Goal: Information Seeking & Learning: Learn about a topic

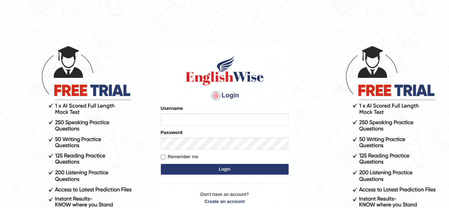
click at [194, 120] on input "Username" at bounding box center [225, 119] width 128 height 12
type input "Damanjit"
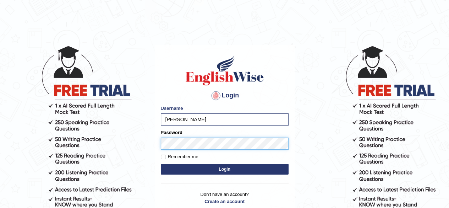
click at [161, 164] on button "Login" at bounding box center [225, 169] width 128 height 11
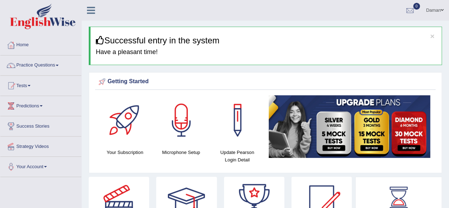
click at [35, 65] on link "Practice Questions" at bounding box center [40, 64] width 81 height 18
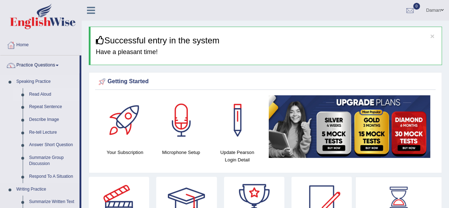
click at [37, 94] on link "Read Aloud" at bounding box center [53, 94] width 54 height 13
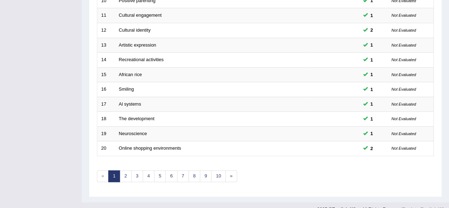
scroll to position [259, 0]
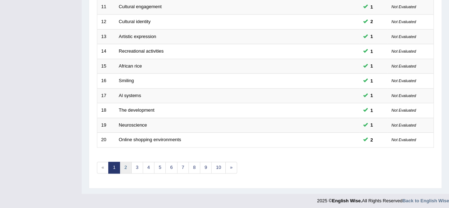
click at [125, 167] on link "2" at bounding box center [126, 167] width 12 height 12
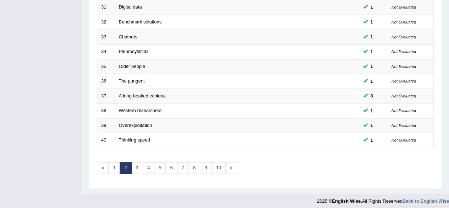
scroll to position [259, 0]
click at [140, 167] on link "3" at bounding box center [137, 167] width 12 height 12
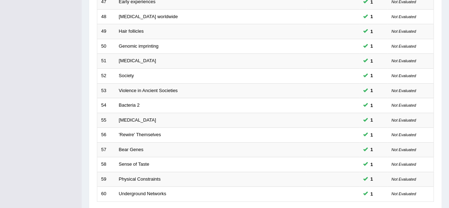
scroll to position [259, 0]
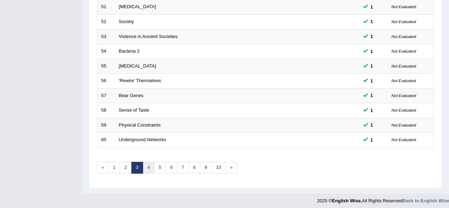
click at [144, 166] on link "4" at bounding box center [149, 167] width 12 height 12
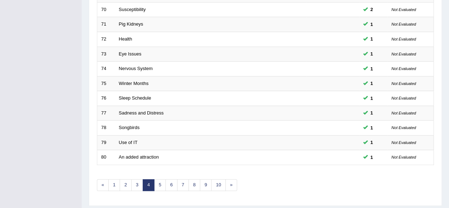
scroll to position [242, 0]
click at [160, 185] on link "5" at bounding box center [160, 184] width 12 height 12
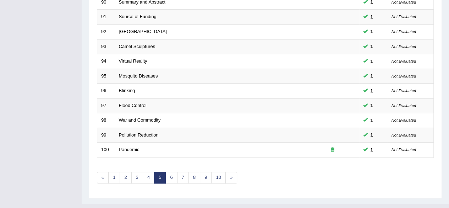
scroll to position [251, 0]
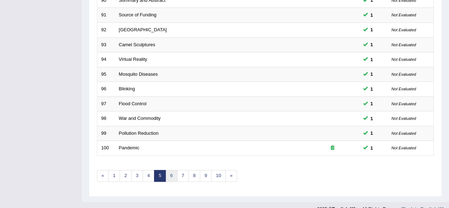
click at [170, 175] on link "6" at bounding box center [171, 176] width 12 height 12
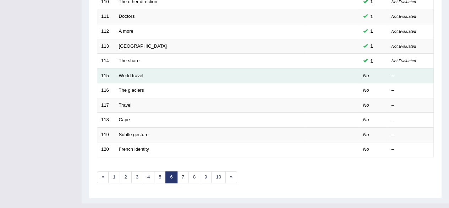
scroll to position [259, 0]
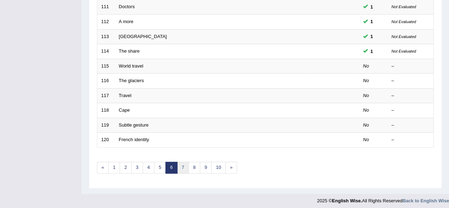
click at [182, 166] on link "7" at bounding box center [183, 167] width 12 height 12
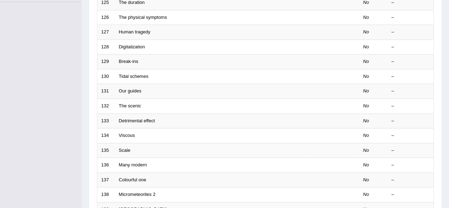
scroll to position [259, 0]
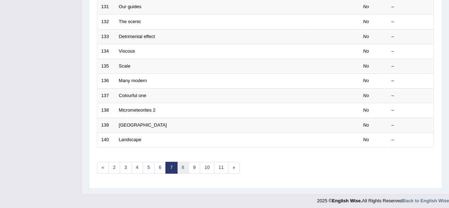
click at [179, 165] on link "8" at bounding box center [183, 167] width 12 height 12
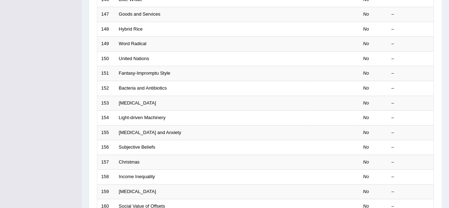
scroll to position [259, 0]
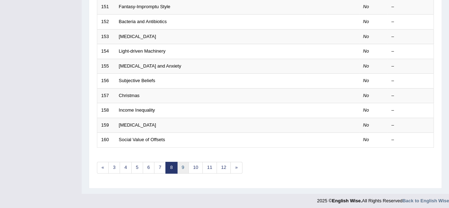
click at [180, 164] on link "9" at bounding box center [183, 167] width 12 height 12
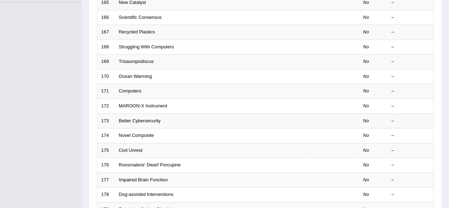
scroll to position [259, 0]
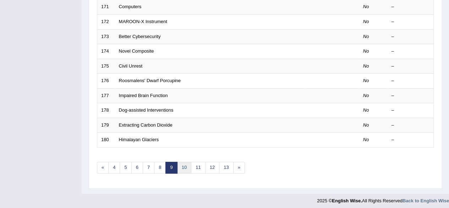
click at [181, 166] on link "10" at bounding box center [184, 167] width 14 height 12
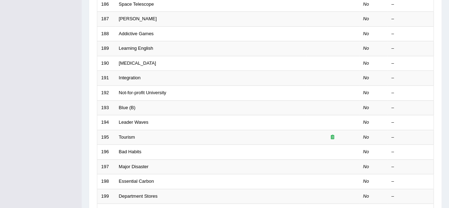
scroll to position [259, 0]
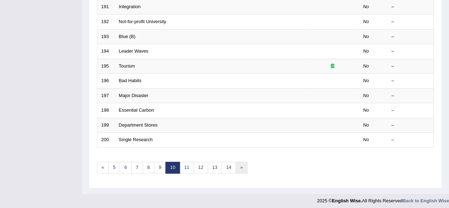
click at [237, 165] on link "»" at bounding box center [242, 167] width 12 height 12
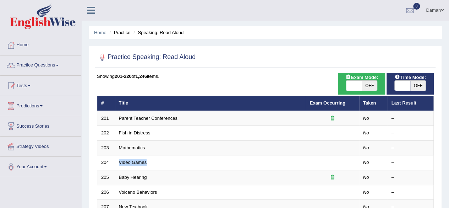
click at [237, 165] on td "Video Games" at bounding box center [210, 162] width 191 height 15
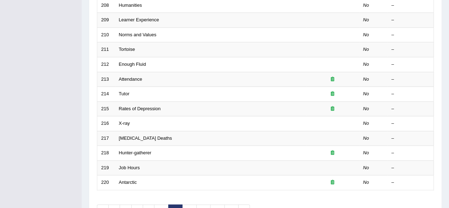
scroll to position [259, 0]
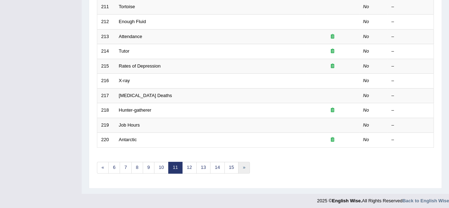
click at [238, 165] on link "»" at bounding box center [244, 167] width 12 height 12
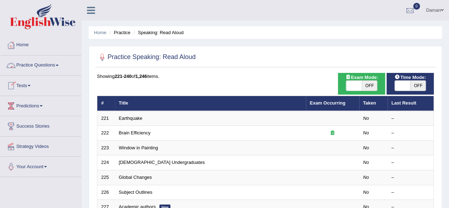
click at [27, 65] on link "Practice Questions" at bounding box center [40, 64] width 81 height 18
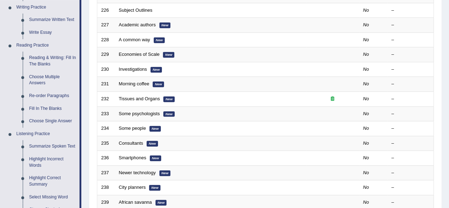
scroll to position [182, 0]
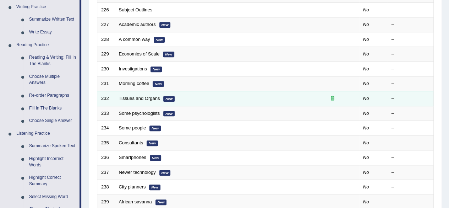
click at [331, 97] on icon at bounding box center [333, 98] width 4 height 5
click at [333, 98] on icon at bounding box center [333, 98] width 4 height 5
click at [331, 96] on icon at bounding box center [333, 98] width 4 height 5
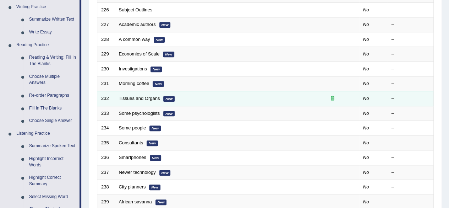
click at [333, 96] on icon at bounding box center [333, 98] width 4 height 5
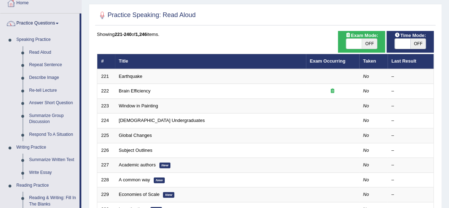
scroll to position [0, 0]
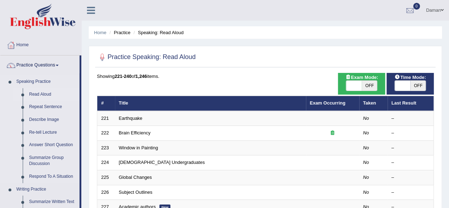
click at [41, 94] on link "Read Aloud" at bounding box center [53, 94] width 54 height 13
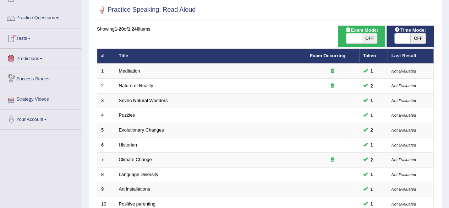
scroll to position [39, 0]
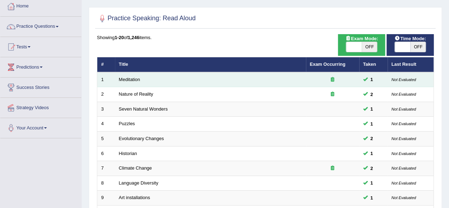
click at [333, 79] on icon at bounding box center [333, 79] width 4 height 5
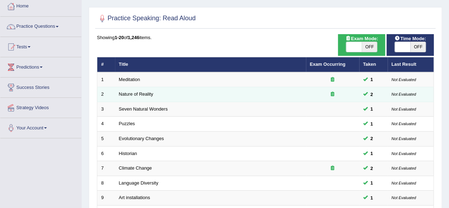
click at [330, 92] on div at bounding box center [332, 94] width 45 height 7
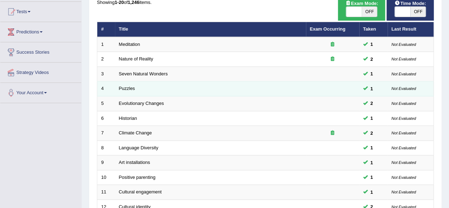
scroll to position [55, 0]
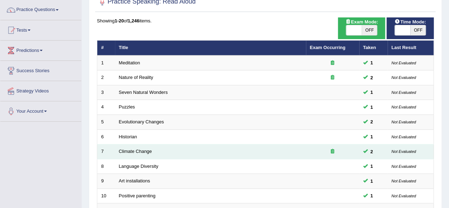
click at [333, 152] on icon at bounding box center [333, 151] width 4 height 5
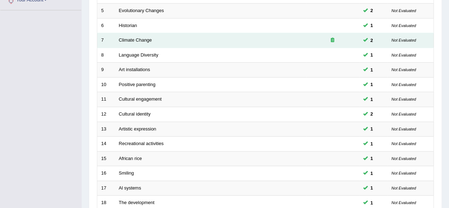
scroll to position [259, 0]
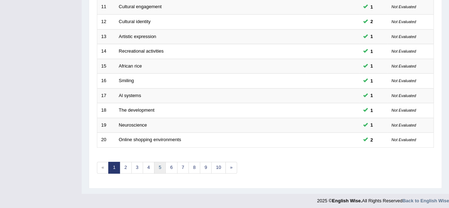
click at [160, 163] on link "5" at bounding box center [160, 167] width 12 height 12
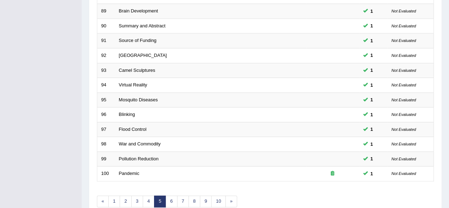
scroll to position [259, 0]
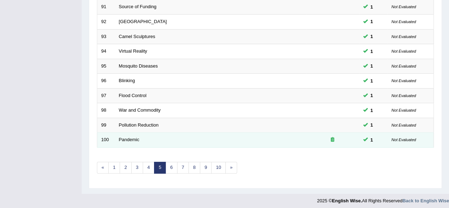
click at [333, 139] on icon at bounding box center [333, 139] width 4 height 5
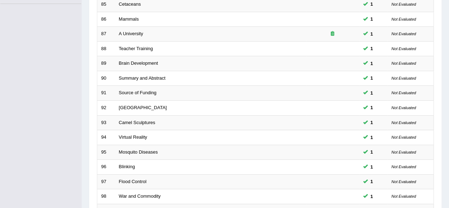
scroll to position [170, 0]
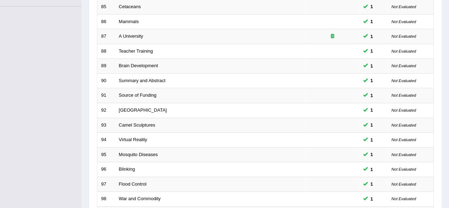
click at [328, 137] on td at bounding box center [332, 139] width 53 height 15
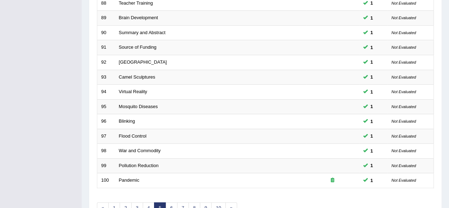
scroll to position [259, 0]
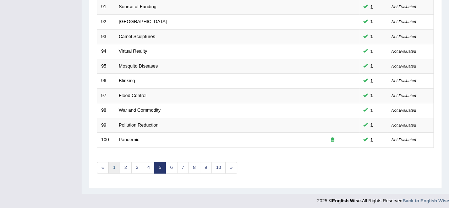
click at [113, 166] on link "1" at bounding box center [114, 167] width 12 height 12
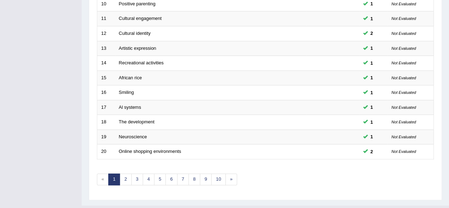
scroll to position [259, 0]
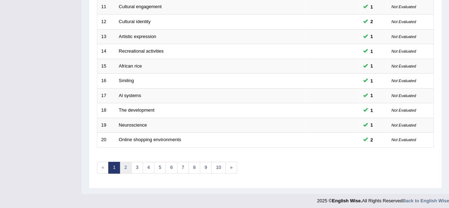
click at [124, 167] on link "2" at bounding box center [126, 167] width 12 height 12
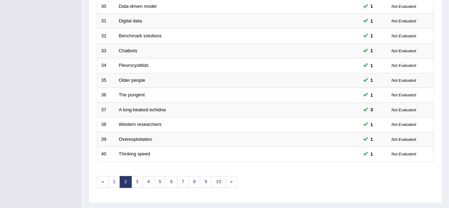
scroll to position [245, 0]
click at [136, 180] on link "3" at bounding box center [137, 181] width 12 height 12
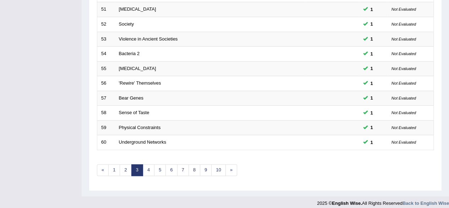
scroll to position [259, 0]
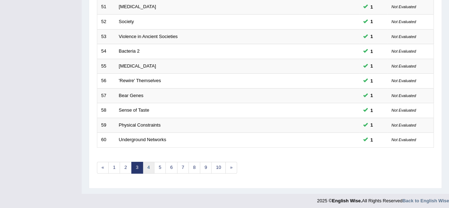
click at [145, 167] on link "4" at bounding box center [149, 167] width 12 height 12
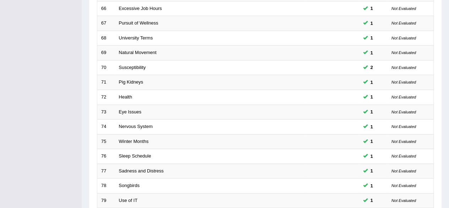
scroll to position [259, 0]
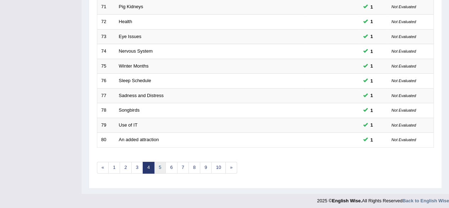
click at [161, 167] on link "5" at bounding box center [160, 167] width 12 height 12
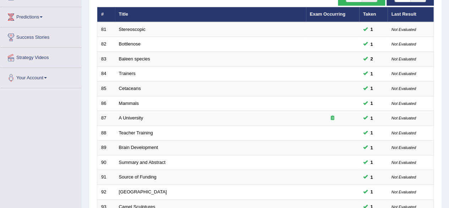
scroll to position [89, 0]
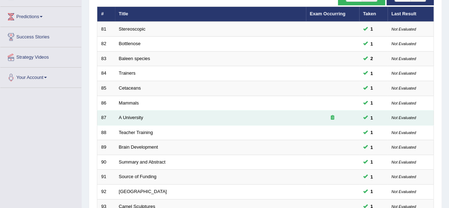
click at [329, 116] on div at bounding box center [332, 117] width 45 height 7
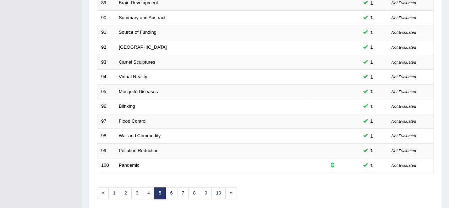
scroll to position [259, 0]
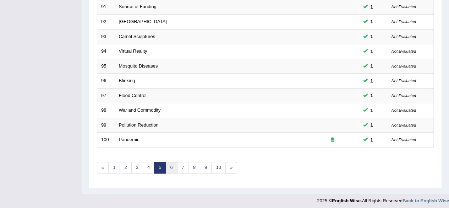
click at [171, 166] on link "6" at bounding box center [171, 167] width 12 height 12
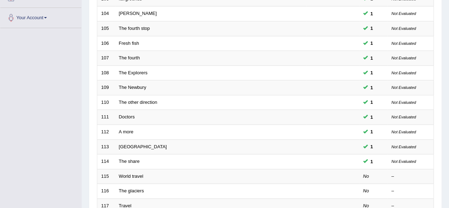
scroll to position [259, 0]
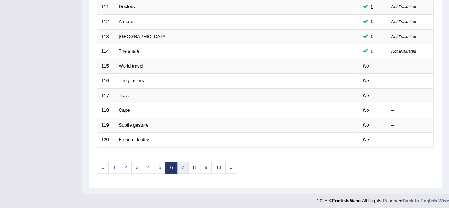
click at [180, 169] on link "7" at bounding box center [183, 167] width 12 height 12
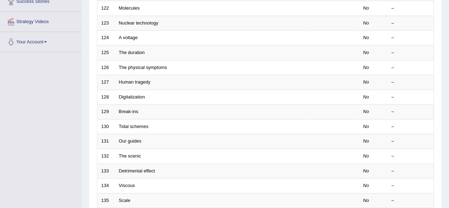
scroll to position [259, 0]
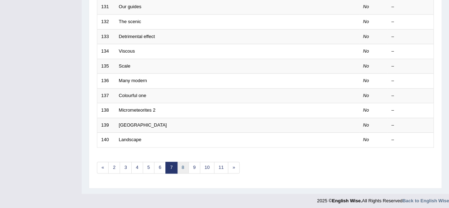
click at [181, 165] on link "8" at bounding box center [183, 167] width 12 height 12
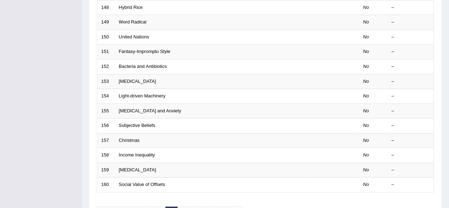
scroll to position [259, 0]
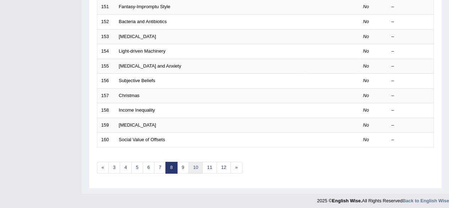
click at [194, 164] on link "10" at bounding box center [195, 167] width 14 height 12
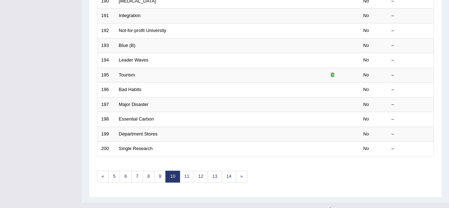
scroll to position [259, 0]
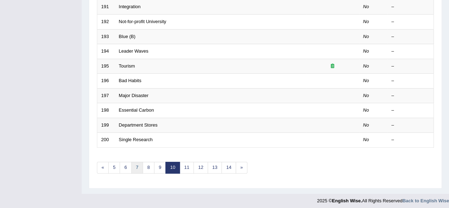
click at [136, 166] on link "7" at bounding box center [137, 167] width 12 height 12
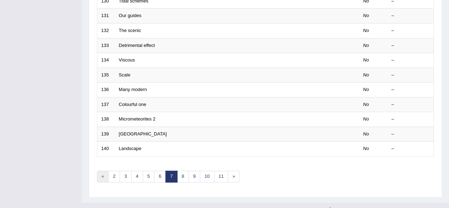
scroll to position [250, 0]
click at [136, 176] on link "4" at bounding box center [137, 176] width 12 height 12
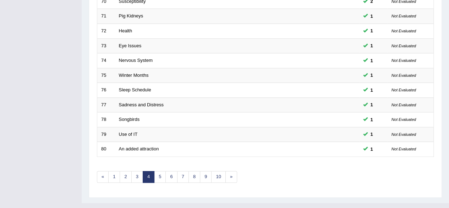
scroll to position [251, 0]
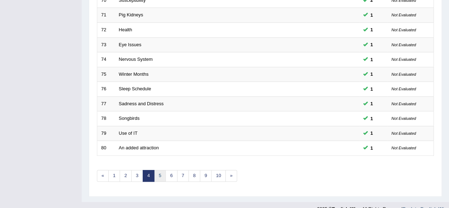
click at [159, 176] on link "5" at bounding box center [160, 176] width 12 height 12
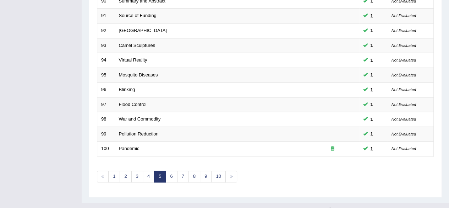
scroll to position [259, 0]
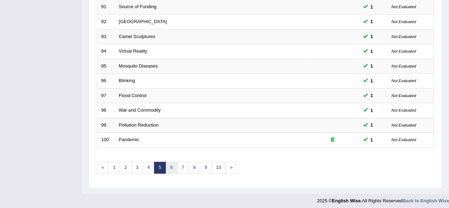
click at [167, 167] on link "6" at bounding box center [171, 167] width 12 height 12
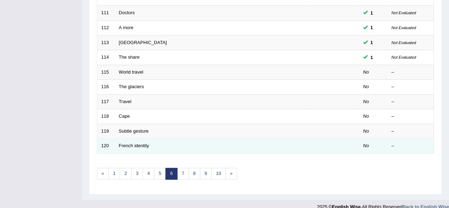
scroll to position [259, 0]
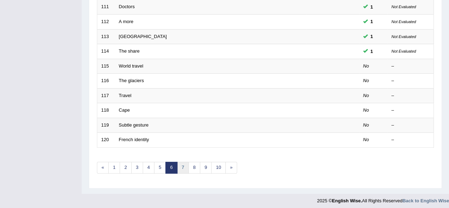
click at [181, 168] on link "7" at bounding box center [183, 167] width 12 height 12
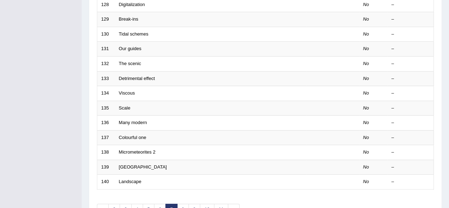
scroll to position [259, 0]
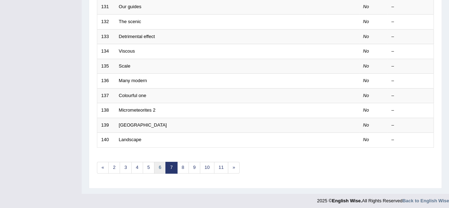
click at [159, 166] on link "6" at bounding box center [160, 167] width 12 height 12
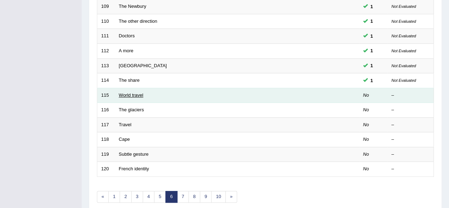
scroll to position [235, 0]
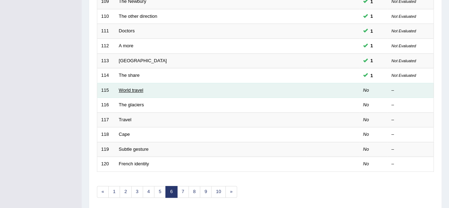
click at [131, 88] on link "World travel" at bounding box center [131, 89] width 24 height 5
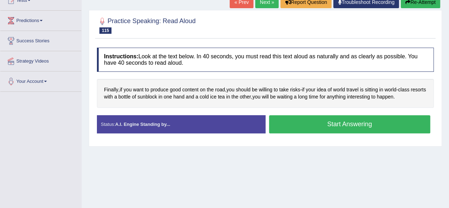
scroll to position [81, 0]
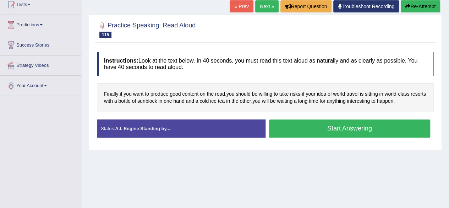
click at [335, 128] on button "Start Answering" at bounding box center [349, 128] width 161 height 18
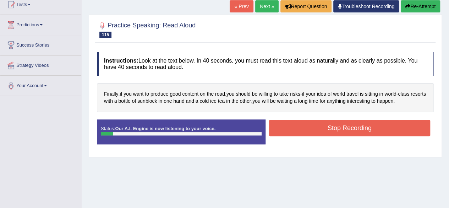
click at [335, 128] on button "Stop Recording" at bounding box center [349, 128] width 161 height 16
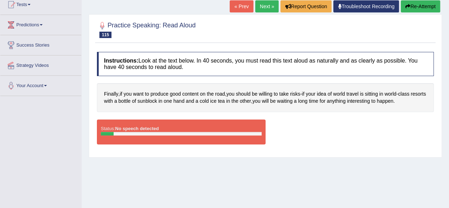
click at [335, 128] on div "Status: No speech detected Start Answering Stop Recording" at bounding box center [265, 135] width 337 height 32
click at [425, 5] on button "Re-Attempt" at bounding box center [420, 6] width 39 height 12
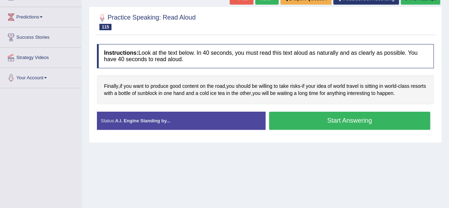
scroll to position [81, 0]
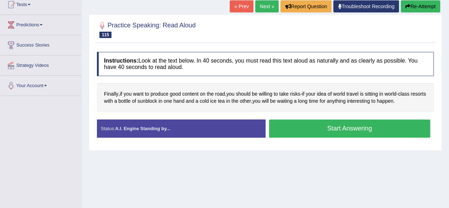
click at [344, 130] on button "Start Answering" at bounding box center [349, 128] width 161 height 18
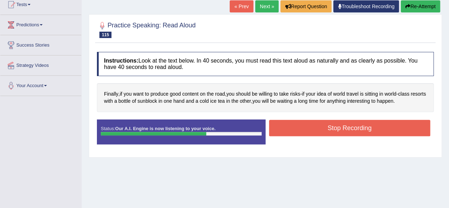
click at [344, 130] on button "Stop Recording" at bounding box center [349, 128] width 161 height 16
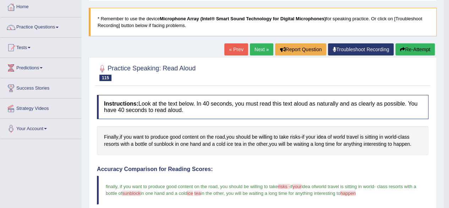
scroll to position [36, 0]
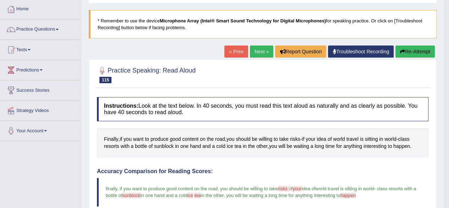
click at [260, 50] on link "Next »" at bounding box center [261, 51] width 23 height 12
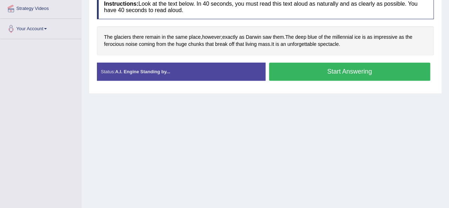
scroll to position [138, 0]
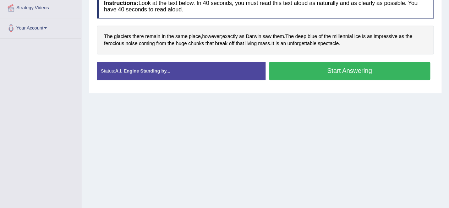
click at [303, 69] on button "Start Answering" at bounding box center [349, 71] width 161 height 18
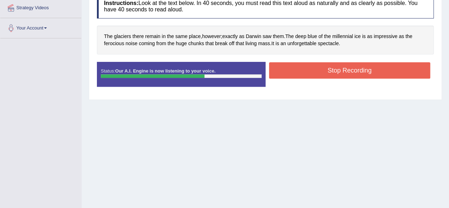
click at [303, 69] on button "Stop Recording" at bounding box center [349, 70] width 161 height 16
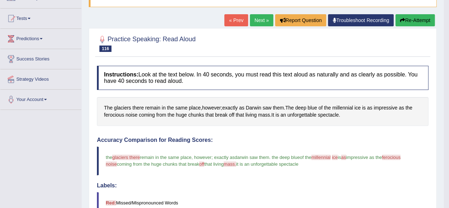
scroll to position [66, 0]
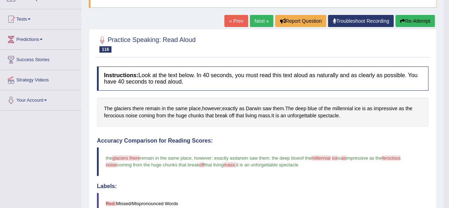
click at [261, 22] on link "Next »" at bounding box center [261, 21] width 23 height 12
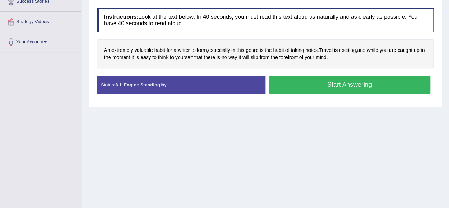
scroll to position [125, 0]
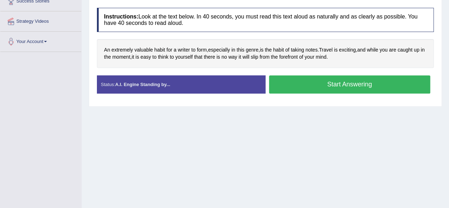
click at [335, 87] on button "Start Answering" at bounding box center [349, 84] width 161 height 18
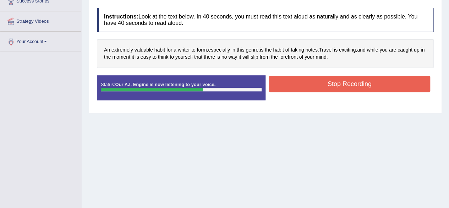
click at [335, 87] on button "Stop Recording" at bounding box center [349, 84] width 161 height 16
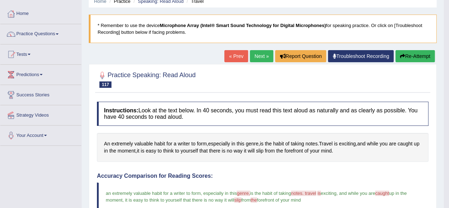
scroll to position [31, 0]
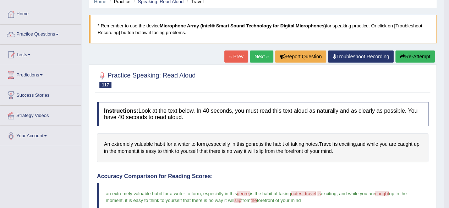
click at [259, 55] on link "Next »" at bounding box center [261, 56] width 23 height 12
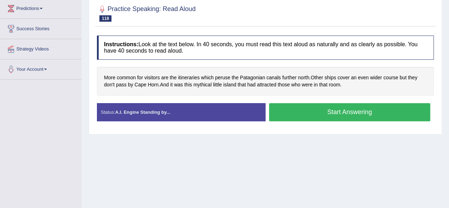
scroll to position [98, 0]
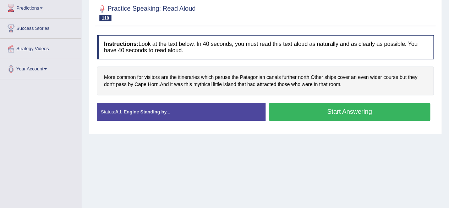
click at [300, 112] on button "Start Answering" at bounding box center [349, 112] width 161 height 18
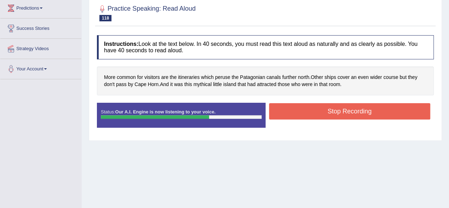
click at [300, 112] on button "Stop Recording" at bounding box center [349, 111] width 161 height 16
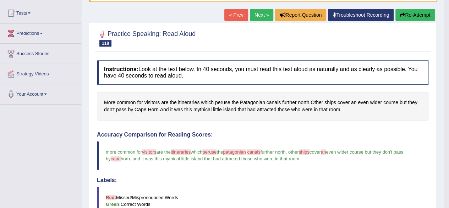
scroll to position [55, 0]
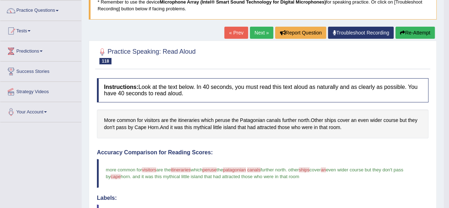
click at [261, 33] on link "Next »" at bounding box center [261, 33] width 23 height 12
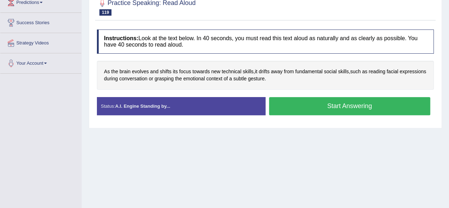
scroll to position [104, 0]
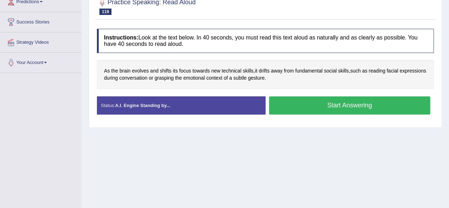
click at [318, 110] on button "Start Answering" at bounding box center [349, 105] width 161 height 18
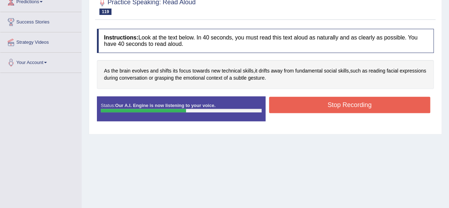
click at [318, 110] on button "Stop Recording" at bounding box center [349, 105] width 161 height 16
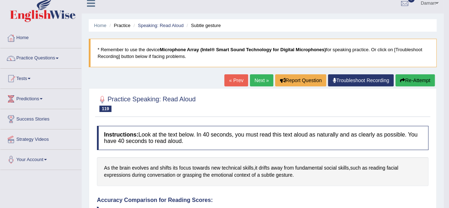
scroll to position [4, 0]
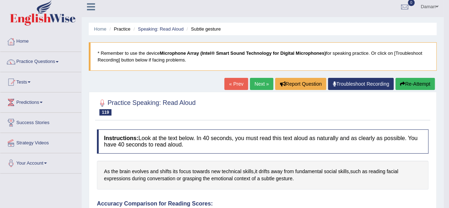
click at [265, 82] on link "Next »" at bounding box center [261, 84] width 23 height 12
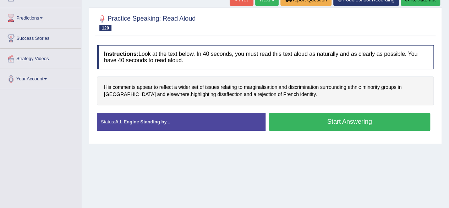
scroll to position [88, 0]
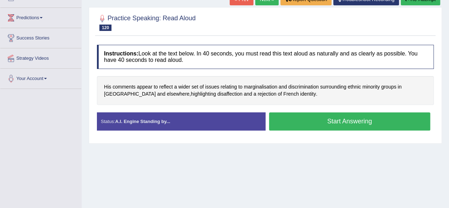
click at [311, 125] on button "Start Answering" at bounding box center [349, 121] width 161 height 18
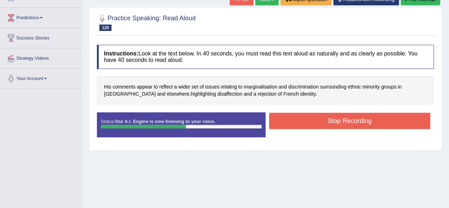
click at [311, 125] on button "Stop Recording" at bounding box center [349, 120] width 161 height 16
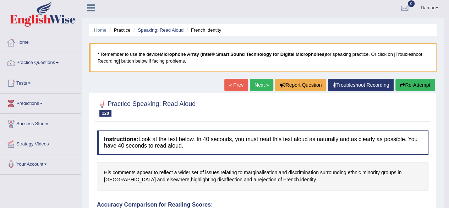
scroll to position [0, 0]
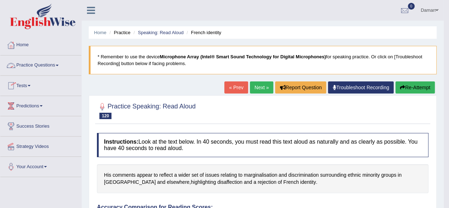
click at [35, 63] on link "Practice Questions" at bounding box center [40, 64] width 81 height 18
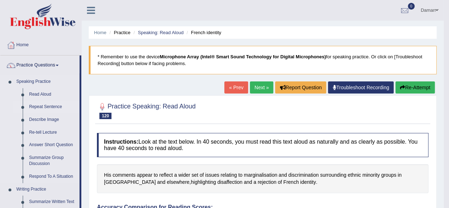
click at [37, 108] on link "Repeat Sentence" at bounding box center [53, 106] width 54 height 13
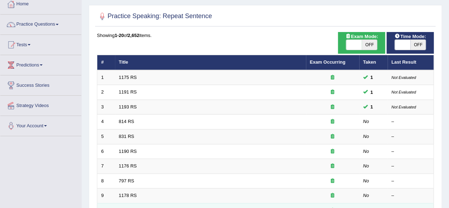
scroll to position [29, 0]
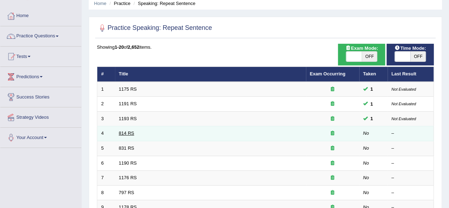
click at [126, 133] on link "814 RS" at bounding box center [126, 132] width 15 height 5
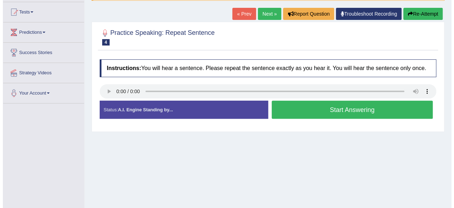
scroll to position [74, 0]
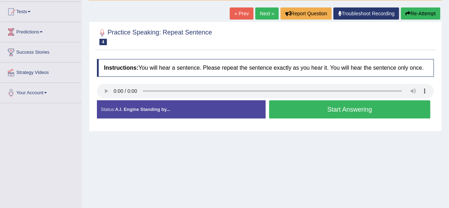
click at [329, 113] on button "Start Answering" at bounding box center [349, 109] width 161 height 18
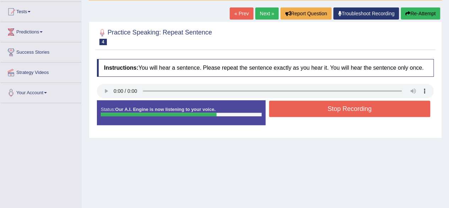
click at [329, 113] on button "Stop Recording" at bounding box center [349, 108] width 161 height 16
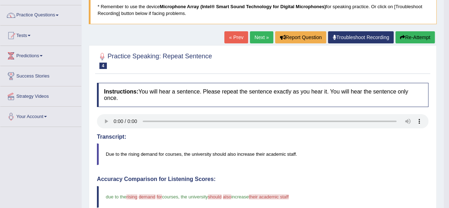
scroll to position [48, 0]
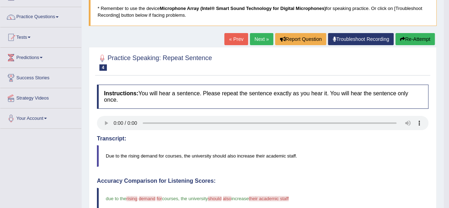
click at [257, 40] on link "Next »" at bounding box center [261, 39] width 23 height 12
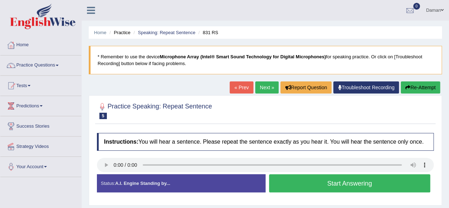
click at [349, 186] on button "Start Answering" at bounding box center [349, 183] width 161 height 18
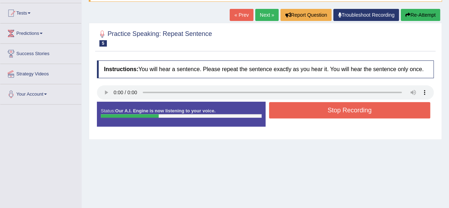
scroll to position [73, 0]
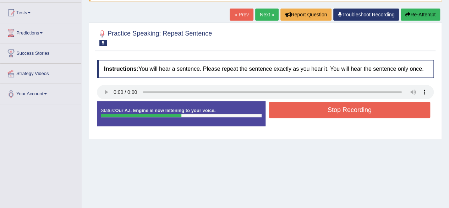
click at [363, 111] on button "Stop Recording" at bounding box center [349, 109] width 161 height 16
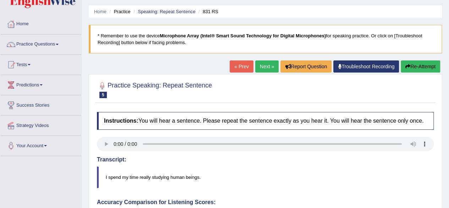
scroll to position [20, 0]
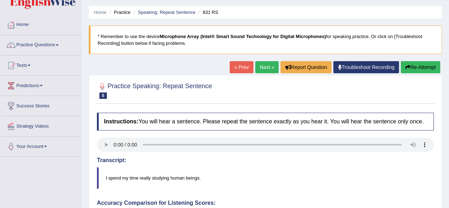
click at [263, 66] on link "Next »" at bounding box center [266, 67] width 23 height 12
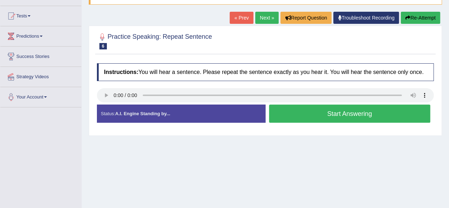
scroll to position [70, 0]
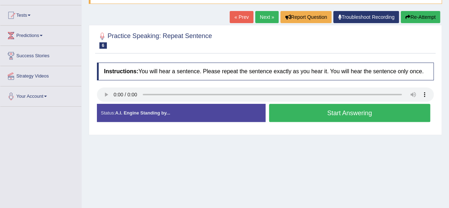
click at [325, 113] on button "Start Answering" at bounding box center [349, 113] width 161 height 18
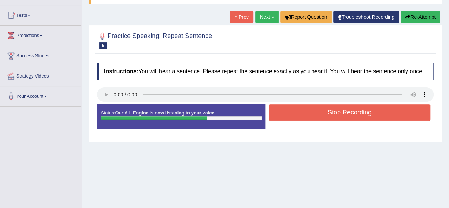
click at [325, 113] on button "Stop Recording" at bounding box center [349, 112] width 161 height 16
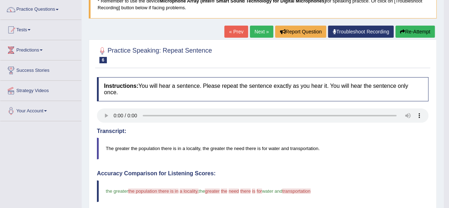
scroll to position [12, 0]
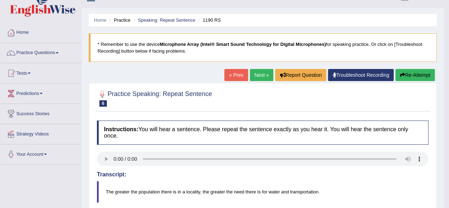
click at [257, 75] on link "Next »" at bounding box center [261, 75] width 23 height 12
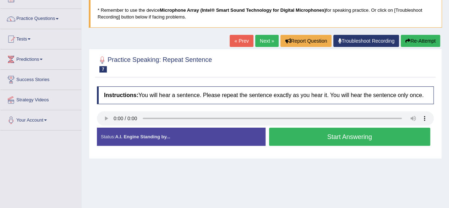
scroll to position [47, 0]
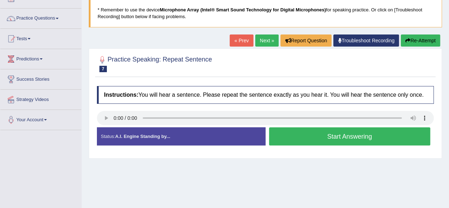
click at [323, 139] on button "Start Answering" at bounding box center [349, 136] width 161 height 18
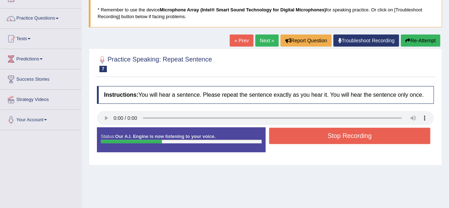
click at [323, 139] on button "Stop Recording" at bounding box center [349, 135] width 161 height 16
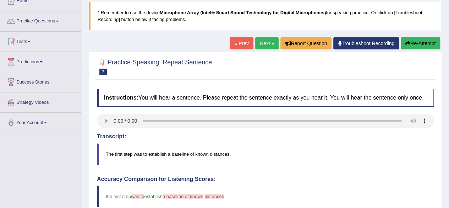
scroll to position [44, 0]
click at [265, 40] on link "Next »" at bounding box center [266, 44] width 23 height 12
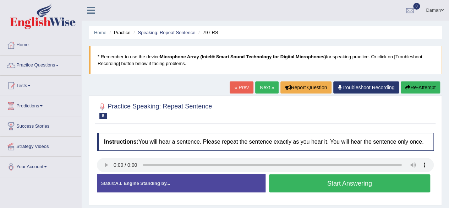
scroll to position [58, 0]
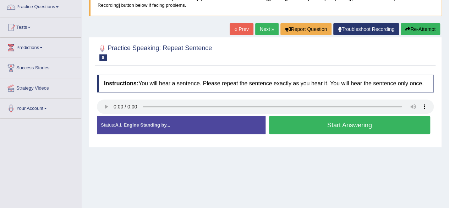
click at [330, 123] on button "Start Answering" at bounding box center [349, 125] width 161 height 18
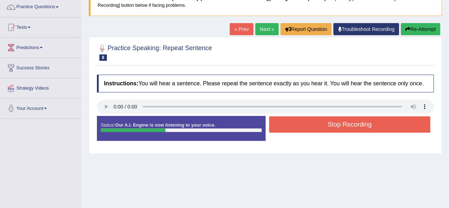
click at [330, 123] on button "Stop Recording" at bounding box center [349, 124] width 161 height 16
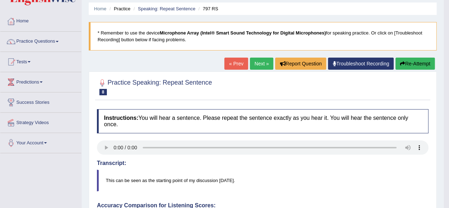
scroll to position [0, 0]
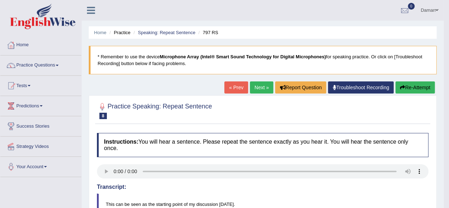
click at [259, 88] on link "Next »" at bounding box center [261, 87] width 23 height 12
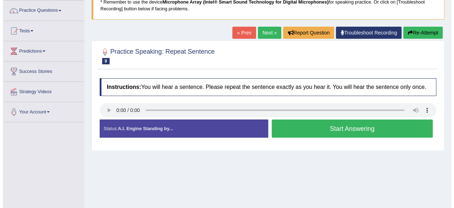
scroll to position [56, 0]
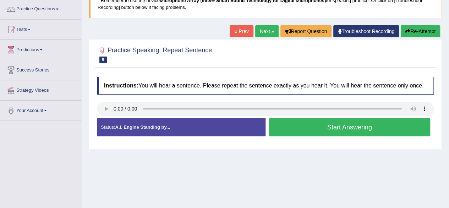
click at [337, 125] on button "Start Answering" at bounding box center [349, 127] width 161 height 18
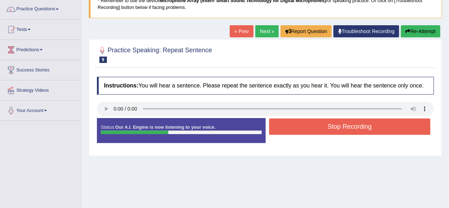
click at [337, 125] on button "Stop Recording" at bounding box center [349, 126] width 161 height 16
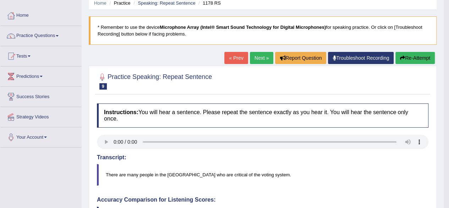
scroll to position [0, 0]
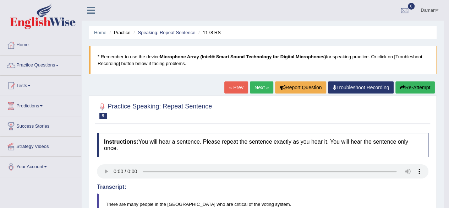
click at [253, 87] on link "Next »" at bounding box center [261, 87] width 23 height 12
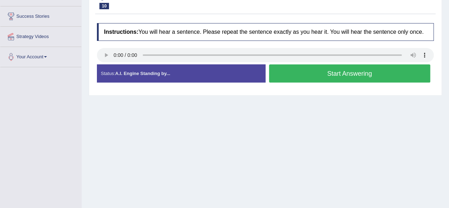
scroll to position [110, 0]
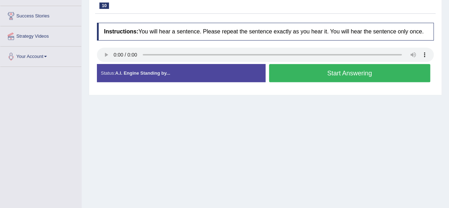
click at [325, 72] on button "Start Answering" at bounding box center [349, 73] width 161 height 18
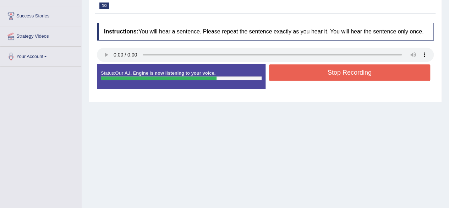
click at [325, 72] on button "Stop Recording" at bounding box center [349, 72] width 161 height 16
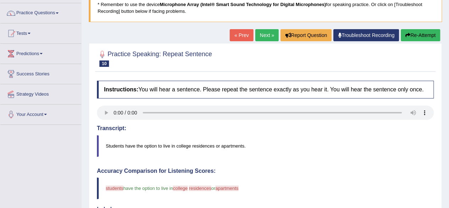
scroll to position [52, 0]
click at [261, 33] on link "Next »" at bounding box center [266, 35] width 23 height 12
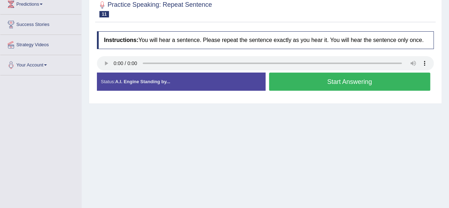
scroll to position [102, 0]
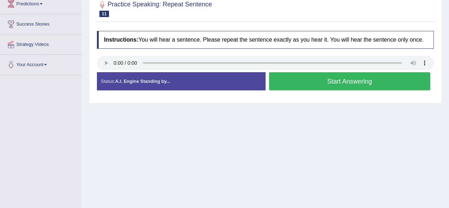
click at [308, 82] on button "Start Answering" at bounding box center [349, 81] width 161 height 18
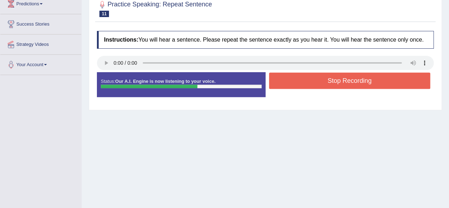
click at [308, 82] on button "Stop Recording" at bounding box center [349, 80] width 161 height 16
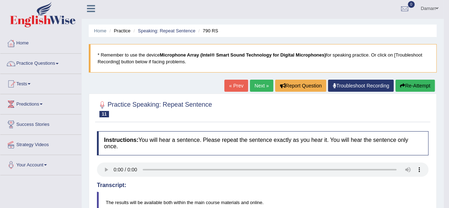
scroll to position [0, 0]
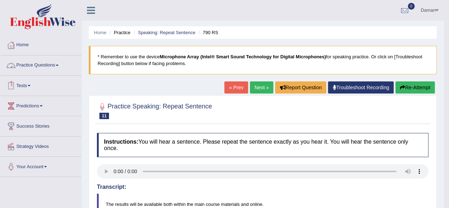
click at [46, 64] on link "Practice Questions" at bounding box center [40, 64] width 81 height 18
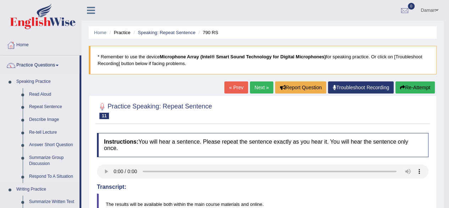
click at [43, 119] on link "Describe Image" at bounding box center [53, 119] width 54 height 13
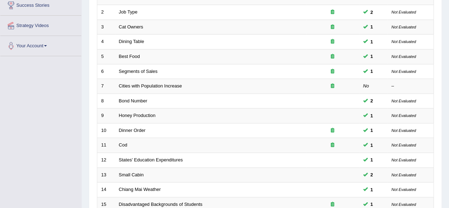
scroll to position [53, 0]
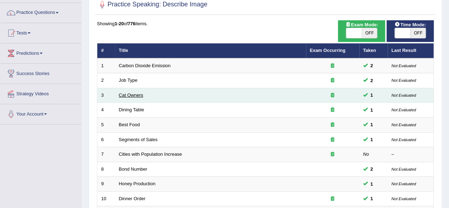
click at [127, 95] on link "Cat Owners" at bounding box center [131, 94] width 24 height 5
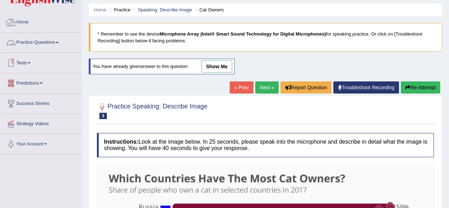
scroll to position [22, 0]
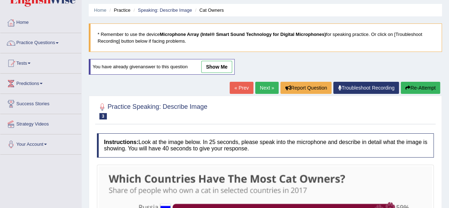
click at [39, 43] on link "Practice Questions" at bounding box center [40, 42] width 81 height 18
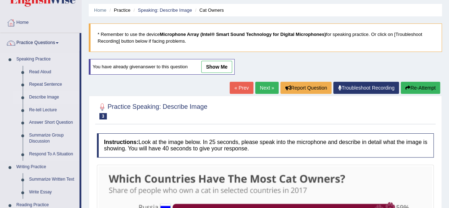
click at [43, 98] on link "Describe Image" at bounding box center [53, 97] width 54 height 13
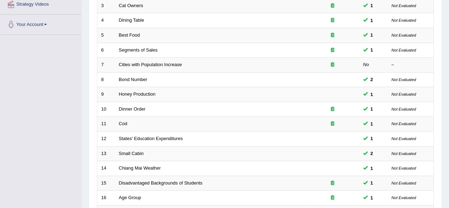
scroll to position [142, 0]
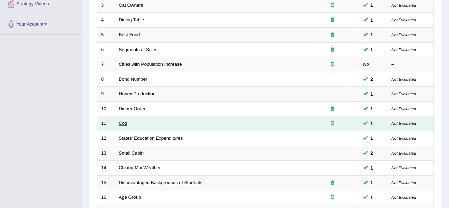
click at [124, 121] on link "Cod" at bounding box center [123, 122] width 9 height 5
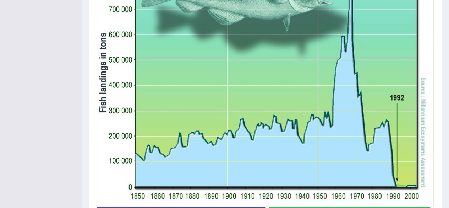
scroll to position [297, 0]
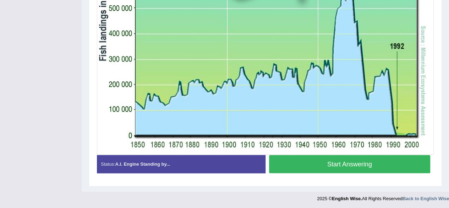
click at [286, 163] on button "Start Answering" at bounding box center [349, 164] width 161 height 18
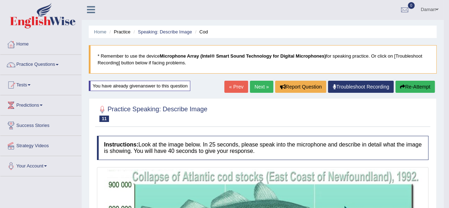
scroll to position [0, 0]
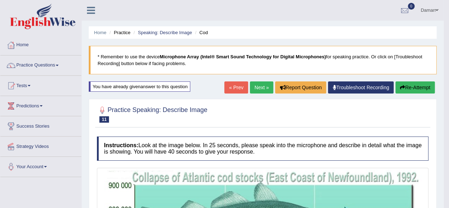
click at [30, 65] on link "Practice Questions" at bounding box center [40, 64] width 81 height 18
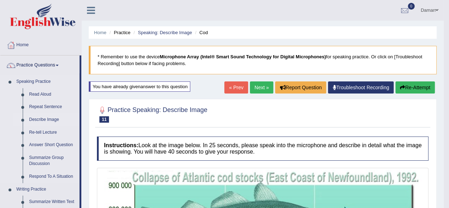
click at [38, 120] on link "Describe Image" at bounding box center [53, 119] width 54 height 13
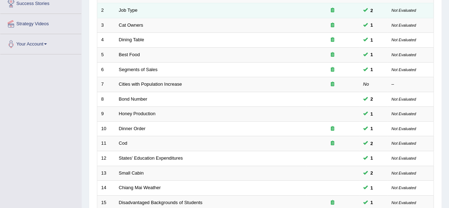
scroll to position [123, 0]
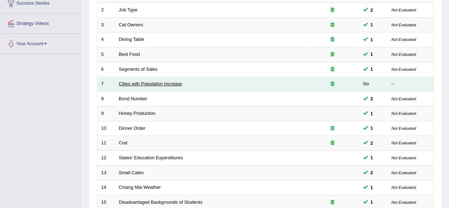
click at [149, 81] on link "Cities with Population Increase" at bounding box center [150, 83] width 63 height 5
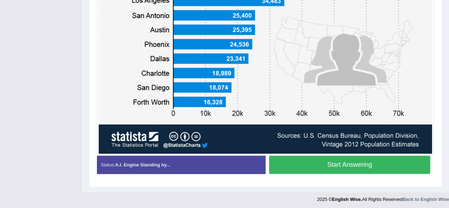
scroll to position [251, 0]
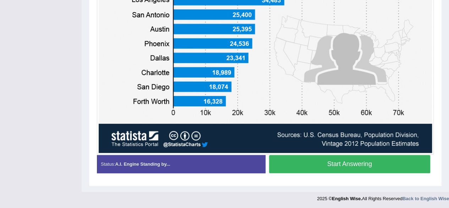
click at [378, 163] on button "Start Answering" at bounding box center [349, 164] width 161 height 18
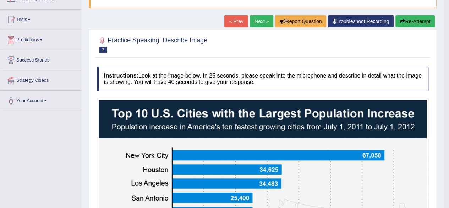
scroll to position [65, 0]
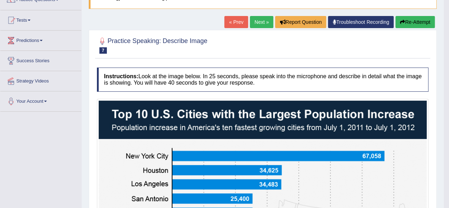
click at [258, 23] on link "Next »" at bounding box center [261, 22] width 23 height 12
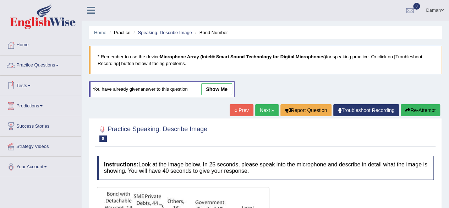
click at [51, 62] on link "Practice Questions" at bounding box center [40, 64] width 81 height 18
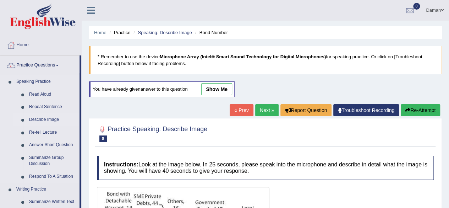
click at [43, 121] on link "Describe Image" at bounding box center [53, 119] width 54 height 13
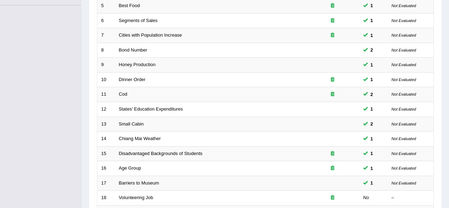
scroll to position [259, 0]
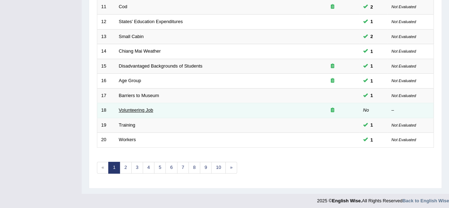
click at [126, 107] on link "Volunteering Job" at bounding box center [136, 109] width 34 height 5
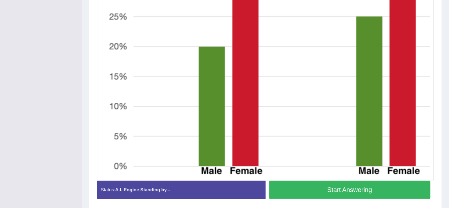
scroll to position [321, 0]
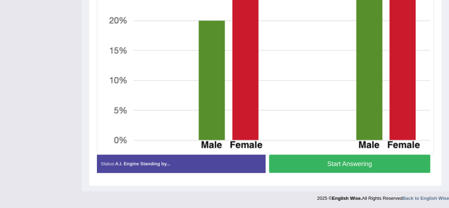
click at [345, 161] on button "Start Answering" at bounding box center [349, 163] width 161 height 18
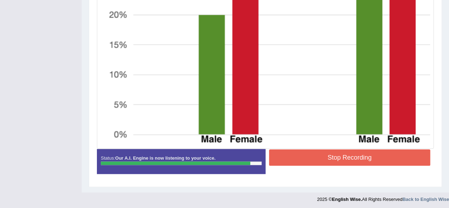
scroll to position [328, 0]
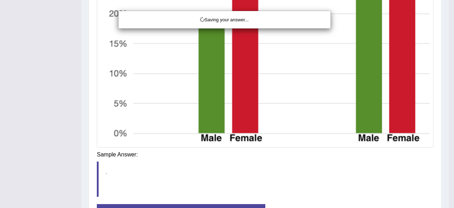
click at [344, 157] on div "Saving your answer..." at bounding box center [227, 104] width 454 height 208
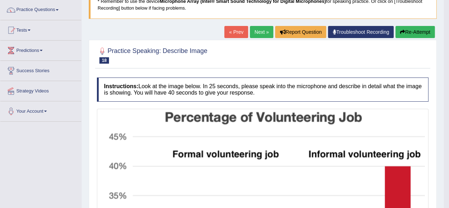
scroll to position [50, 0]
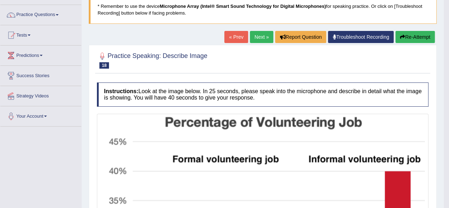
click at [258, 37] on link "Next »" at bounding box center [261, 37] width 23 height 12
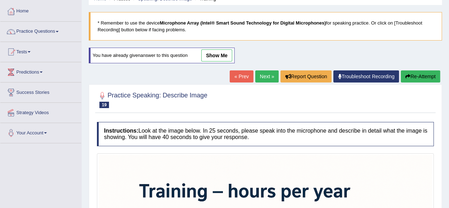
scroll to position [30, 0]
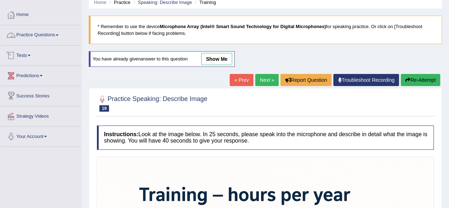
click at [47, 35] on link "Practice Questions" at bounding box center [40, 34] width 81 height 18
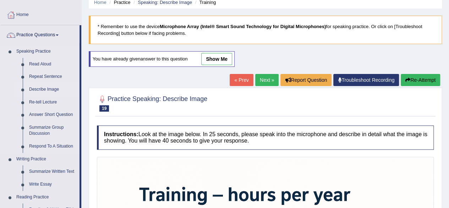
click at [44, 88] on link "Describe Image" at bounding box center [53, 89] width 54 height 13
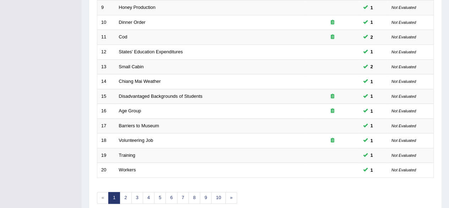
scroll to position [259, 0]
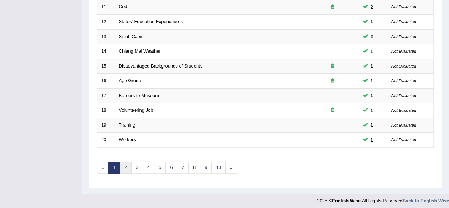
click at [125, 168] on link "2" at bounding box center [126, 167] width 12 height 12
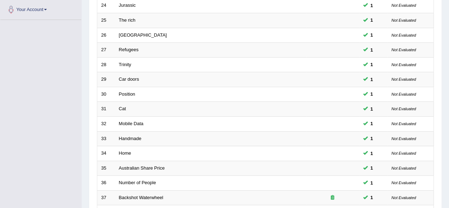
scroll to position [259, 0]
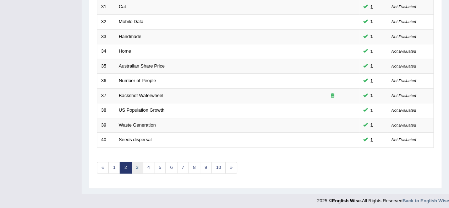
click at [136, 167] on link "3" at bounding box center [137, 167] width 12 height 12
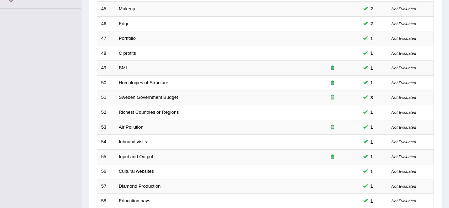
scroll to position [259, 0]
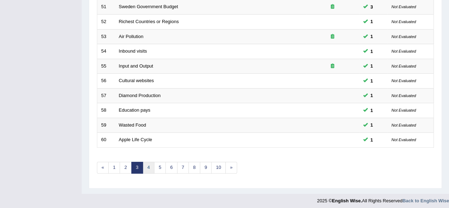
click at [150, 164] on link "4" at bounding box center [149, 167] width 12 height 12
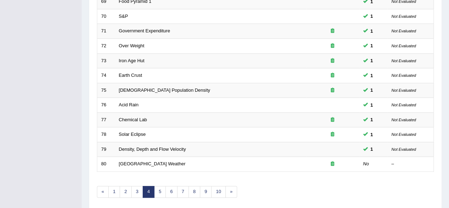
scroll to position [259, 0]
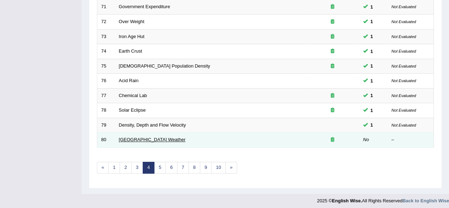
click at [137, 138] on link "[GEOGRAPHIC_DATA] Weather" at bounding box center [152, 139] width 67 height 5
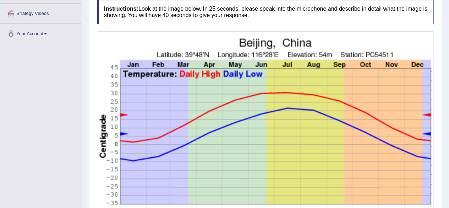
scroll to position [187, 0]
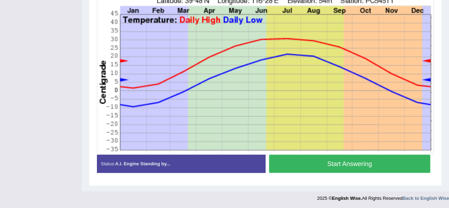
click at [300, 161] on button "Start Answering" at bounding box center [349, 163] width 161 height 18
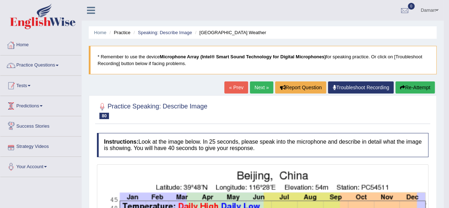
scroll to position [0, 0]
click at [36, 66] on link "Practice Questions" at bounding box center [40, 64] width 81 height 18
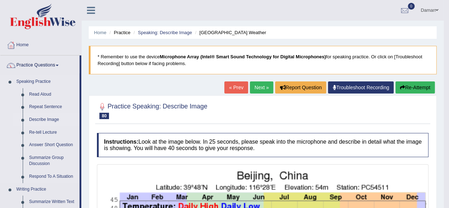
click at [46, 119] on link "Describe Image" at bounding box center [53, 119] width 54 height 13
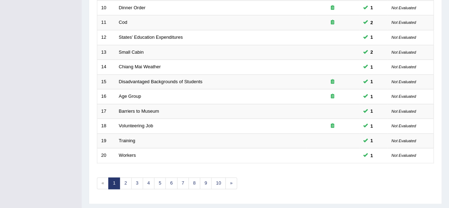
scroll to position [259, 0]
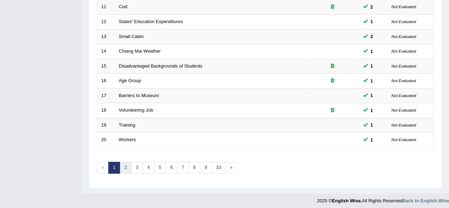
click at [126, 166] on link "2" at bounding box center [126, 167] width 12 height 12
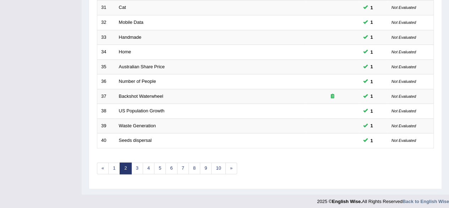
scroll to position [259, 0]
click at [155, 166] on link "5" at bounding box center [160, 167] width 12 height 12
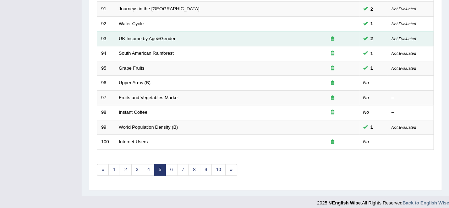
scroll to position [259, 0]
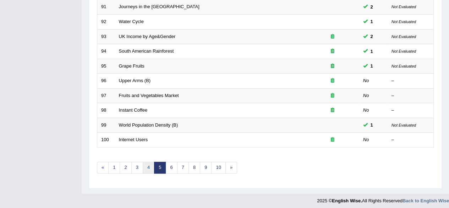
click at [148, 163] on link "4" at bounding box center [149, 167] width 12 height 12
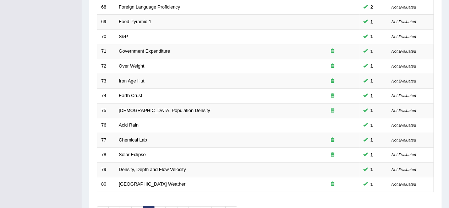
scroll to position [259, 0]
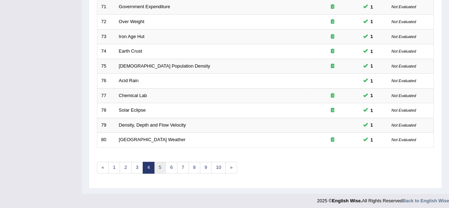
click at [157, 165] on link "5" at bounding box center [160, 167] width 12 height 12
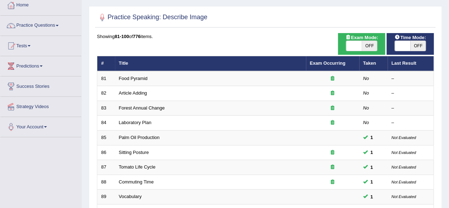
scroll to position [40, 0]
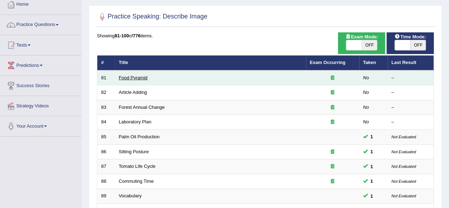
click at [138, 78] on link "Food Pyramid" at bounding box center [133, 77] width 29 height 5
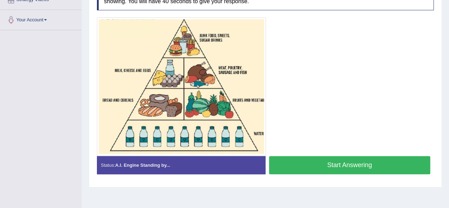
scroll to position [147, 0]
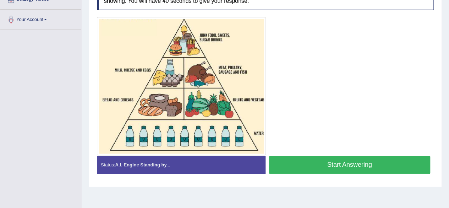
click at [331, 168] on button "Start Answering" at bounding box center [349, 164] width 161 height 18
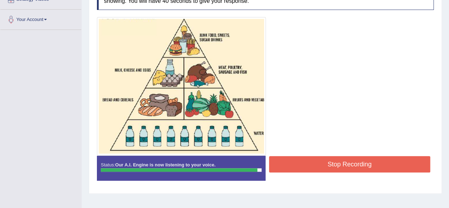
click at [341, 163] on button "Stop Recording" at bounding box center [349, 164] width 161 height 16
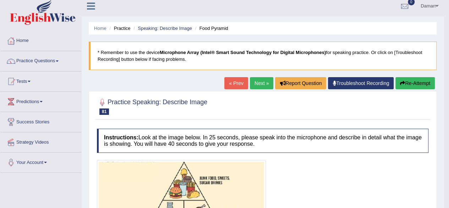
scroll to position [0, 0]
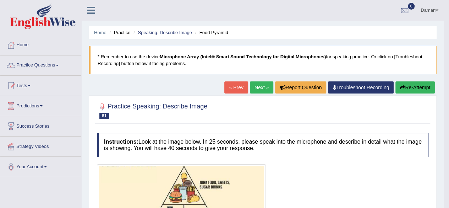
click at [262, 86] on link "Next »" at bounding box center [261, 87] width 23 height 12
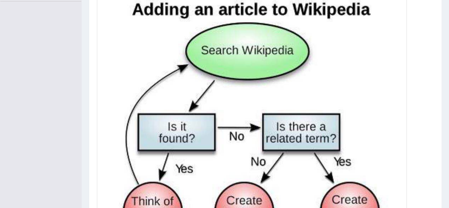
scroll to position [280, 0]
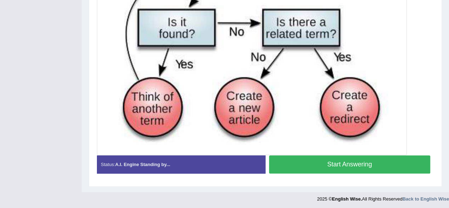
click at [331, 163] on button "Start Answering" at bounding box center [349, 164] width 161 height 18
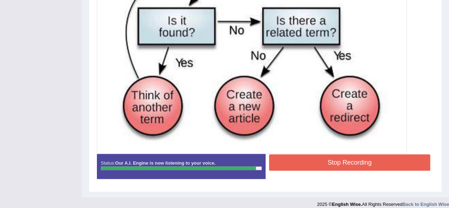
scroll to position [287, 0]
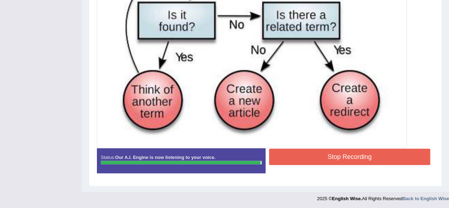
click at [380, 157] on div "Instructions: Look at the image below. In 25 seconds, please speak into the mic…" at bounding box center [265, 11] width 340 height 339
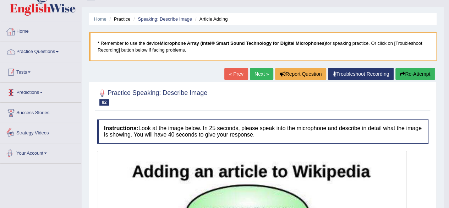
scroll to position [0, 0]
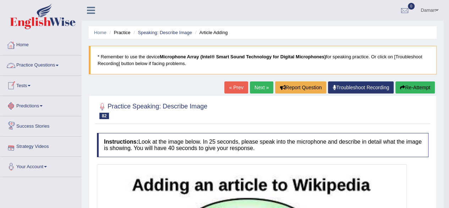
click at [40, 64] on link "Practice Questions" at bounding box center [40, 64] width 81 height 18
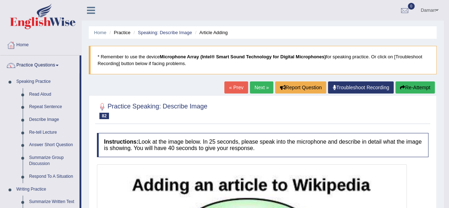
click at [261, 89] on link "Next »" at bounding box center [261, 87] width 23 height 12
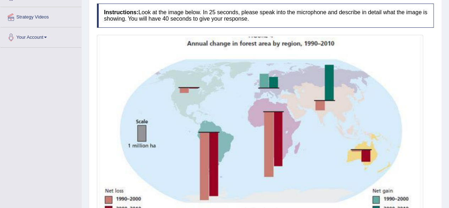
scroll to position [213, 0]
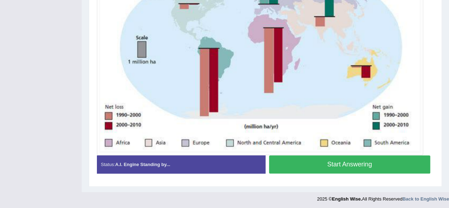
click at [290, 159] on button "Start Answering" at bounding box center [349, 164] width 161 height 18
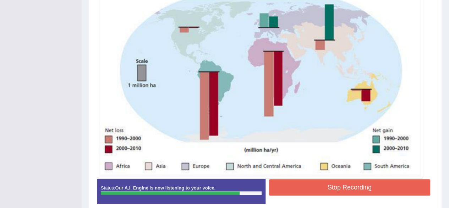
scroll to position [190, 0]
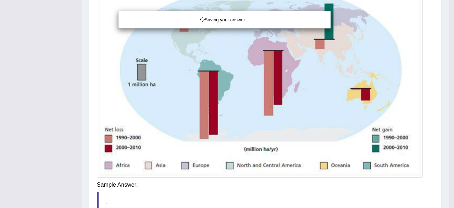
click at [342, 188] on div "Saving your answer..." at bounding box center [227, 104] width 454 height 208
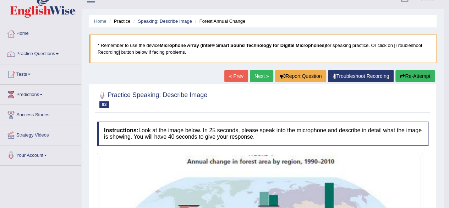
scroll to position [11, 0]
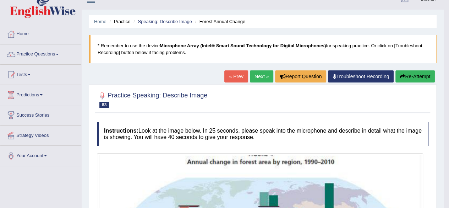
click at [258, 76] on link "Next »" at bounding box center [261, 76] width 23 height 12
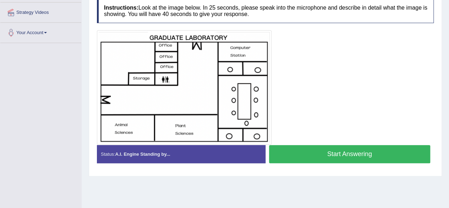
scroll to position [133, 0]
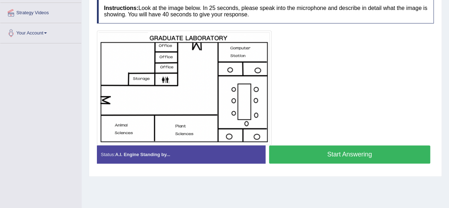
click at [363, 149] on button "Start Answering" at bounding box center [349, 154] width 161 height 18
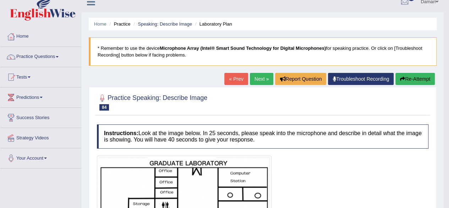
scroll to position [4, 0]
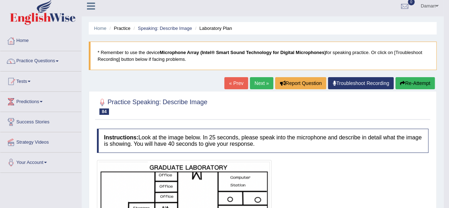
click at [260, 82] on link "Next »" at bounding box center [261, 83] width 23 height 12
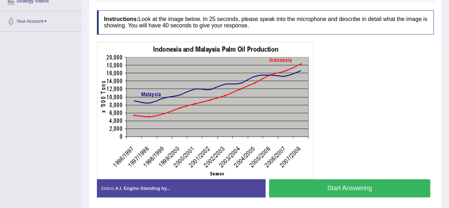
scroll to position [169, 0]
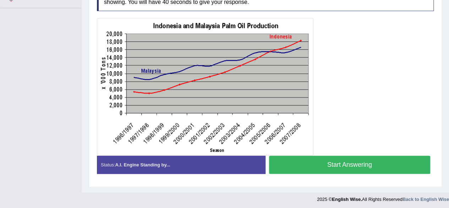
click at [349, 163] on button "Start Answering" at bounding box center [349, 164] width 161 height 18
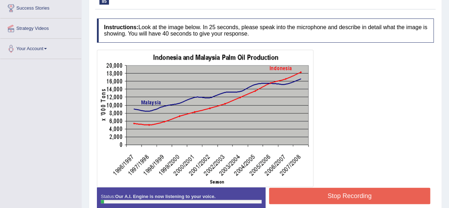
scroll to position [131, 0]
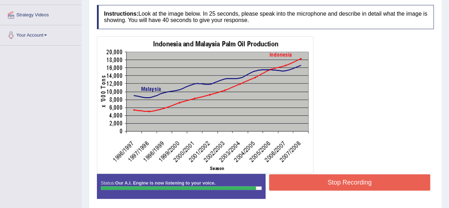
click at [329, 180] on button "Stop Recording" at bounding box center [349, 182] width 161 height 16
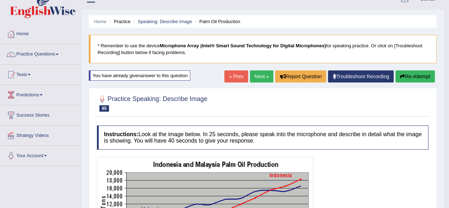
scroll to position [10, 0]
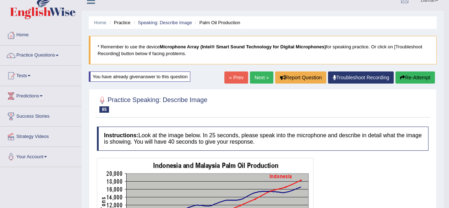
click at [255, 80] on link "Next »" at bounding box center [261, 77] width 23 height 12
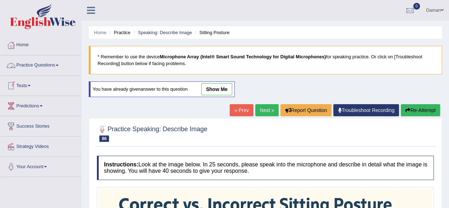
click at [34, 65] on link "Practice Questions" at bounding box center [40, 64] width 81 height 18
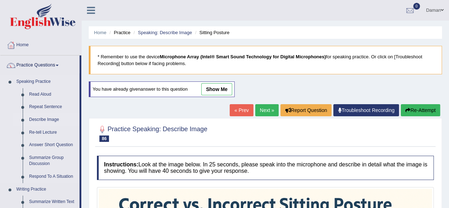
click at [42, 119] on link "Describe Image" at bounding box center [53, 119] width 54 height 13
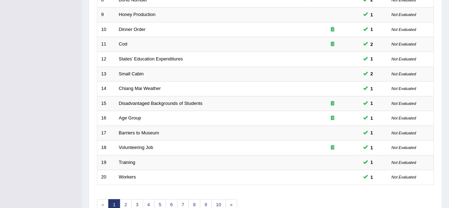
scroll to position [259, 0]
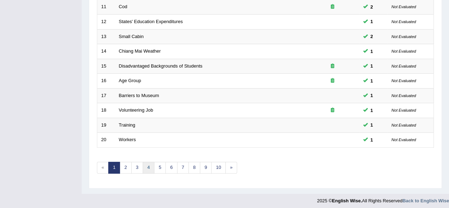
click at [147, 166] on link "4" at bounding box center [149, 167] width 12 height 12
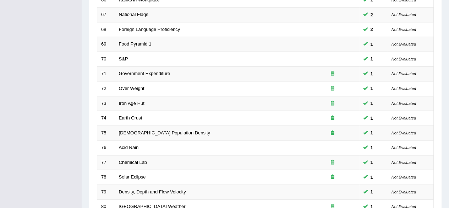
scroll to position [259, 0]
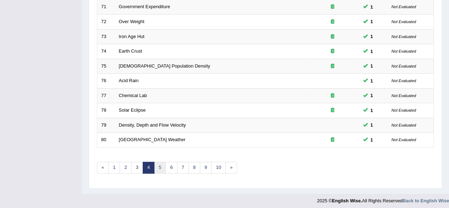
click at [160, 165] on link "5" at bounding box center [160, 167] width 12 height 12
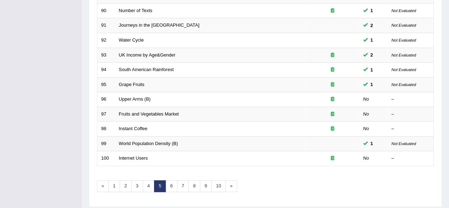
scroll to position [241, 0]
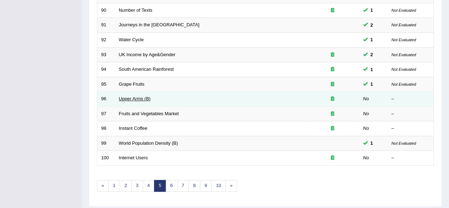
click at [136, 97] on link "Upper Arms (B)" at bounding box center [135, 98] width 32 height 5
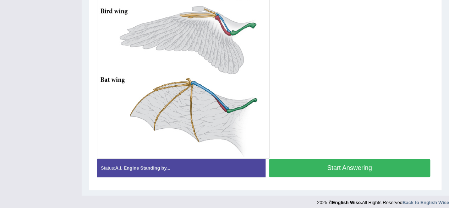
scroll to position [292, 0]
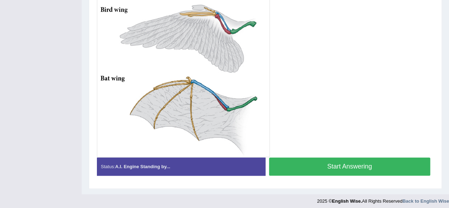
click at [321, 164] on button "Start Answering" at bounding box center [349, 166] width 161 height 18
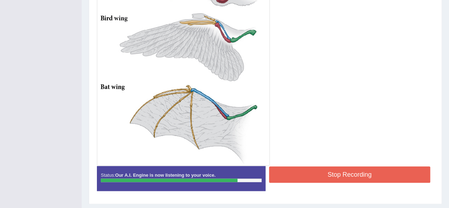
scroll to position [285, 0]
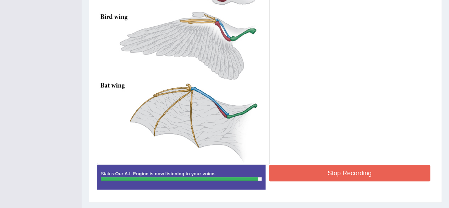
click at [375, 171] on button "Stop Recording" at bounding box center [349, 173] width 161 height 16
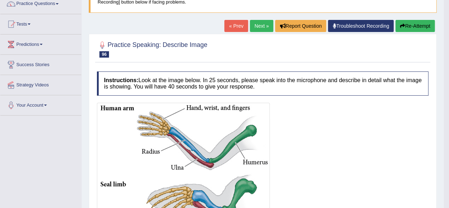
scroll to position [58, 0]
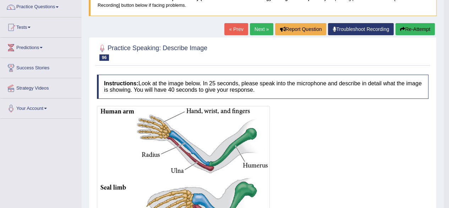
click at [260, 28] on link "Next »" at bounding box center [261, 29] width 23 height 12
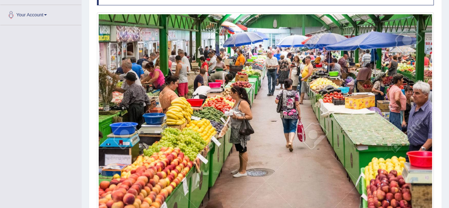
scroll to position [235, 0]
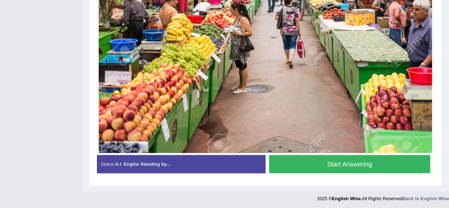
click at [325, 163] on button "Start Answering" at bounding box center [349, 164] width 161 height 18
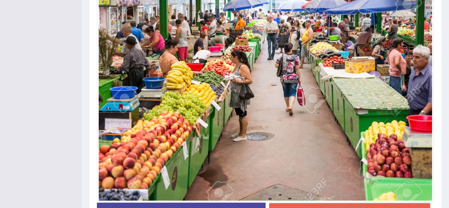
scroll to position [242, 0]
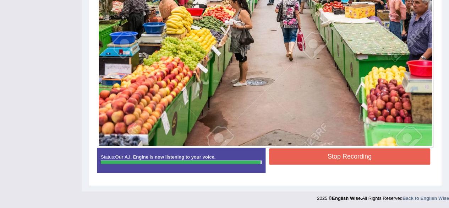
click at [333, 155] on button "Stop Recording" at bounding box center [349, 156] width 161 height 16
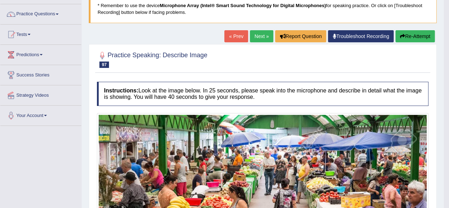
scroll to position [50, 0]
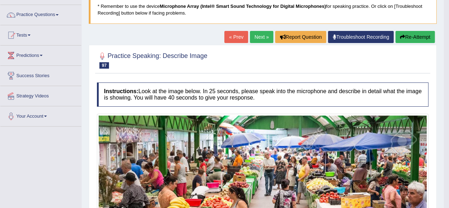
click at [255, 37] on link "Next »" at bounding box center [261, 37] width 23 height 12
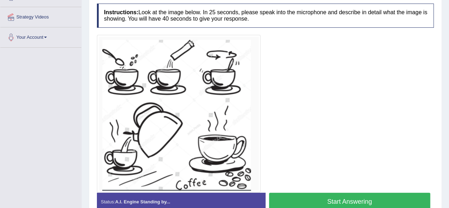
scroll to position [167, 0]
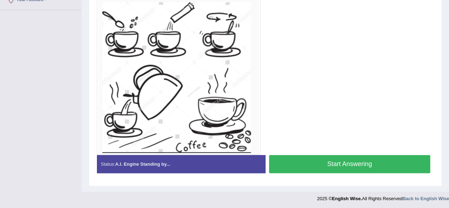
click at [319, 161] on button "Start Answering" at bounding box center [349, 164] width 161 height 18
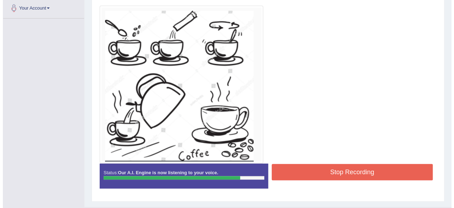
scroll to position [173, 0]
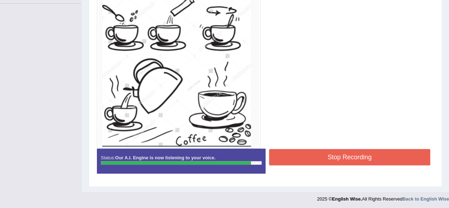
click at [347, 156] on button "Stop Recording" at bounding box center [349, 157] width 161 height 16
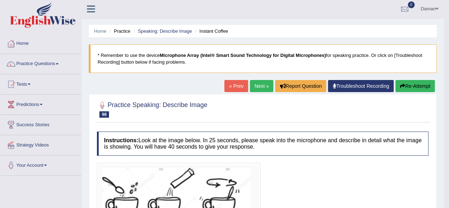
scroll to position [0, 0]
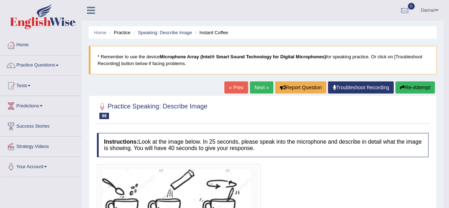
click at [258, 88] on link "Next »" at bounding box center [261, 87] width 23 height 12
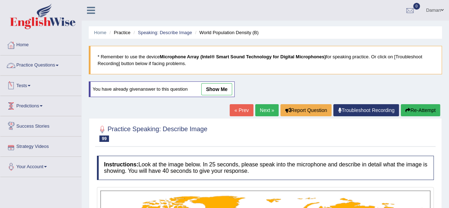
click at [31, 65] on link "Practice Questions" at bounding box center [40, 64] width 81 height 18
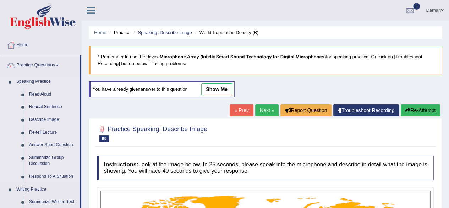
click at [44, 119] on link "Describe Image" at bounding box center [53, 119] width 54 height 13
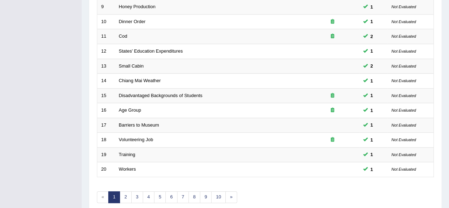
scroll to position [259, 0]
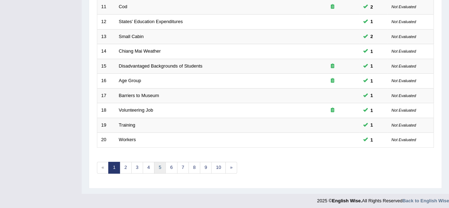
click at [161, 166] on link "5" at bounding box center [160, 167] width 12 height 12
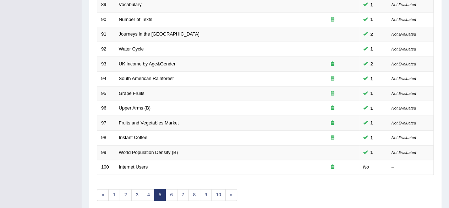
scroll to position [259, 0]
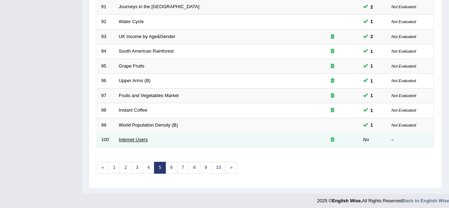
click at [135, 137] on link "Internet Users" at bounding box center [133, 139] width 29 height 5
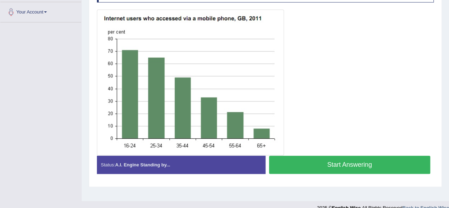
scroll to position [155, 0]
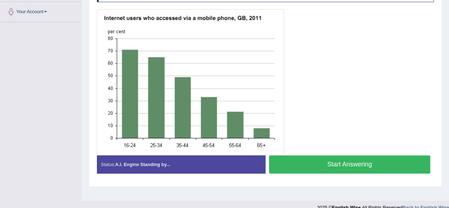
click at [337, 164] on button "Start Answering" at bounding box center [349, 164] width 161 height 18
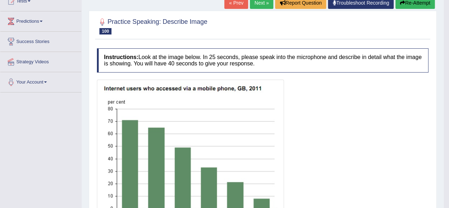
scroll to position [68, 0]
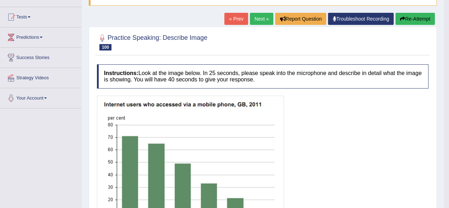
click at [262, 17] on link "Next »" at bounding box center [261, 19] width 23 height 12
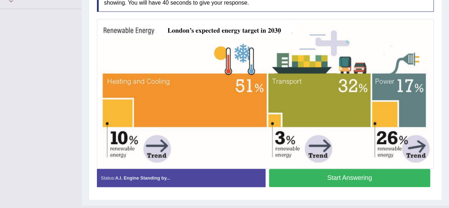
scroll to position [168, 0]
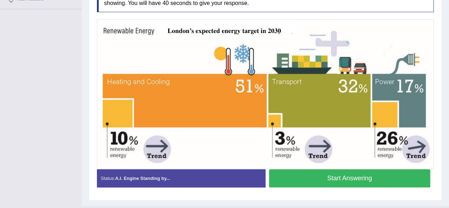
click at [353, 179] on button "Start Answering" at bounding box center [349, 178] width 161 height 18
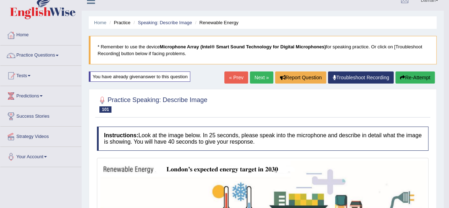
scroll to position [7, 0]
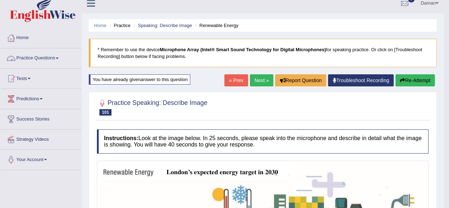
click at [39, 54] on link "Practice Questions" at bounding box center [40, 57] width 81 height 18
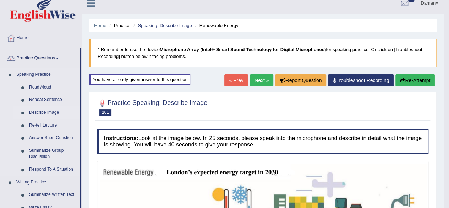
click at [48, 113] on link "Describe Image" at bounding box center [53, 112] width 54 height 13
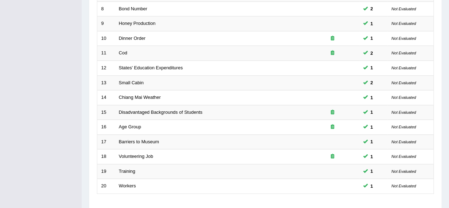
scroll to position [259, 0]
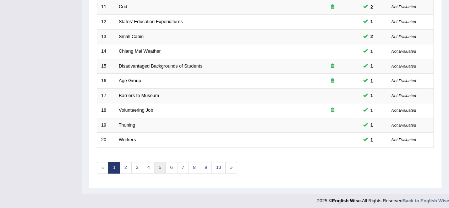
click at [159, 168] on link "5" at bounding box center [160, 167] width 12 height 12
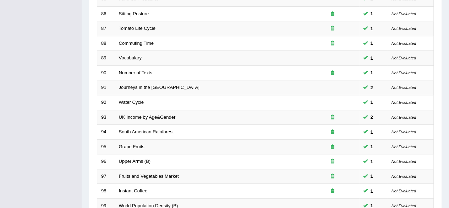
scroll to position [259, 0]
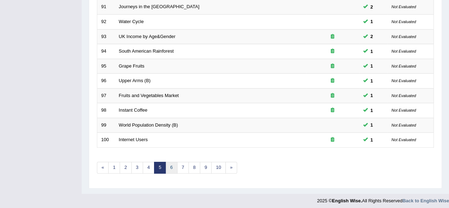
click at [170, 166] on link "6" at bounding box center [171, 167] width 12 height 12
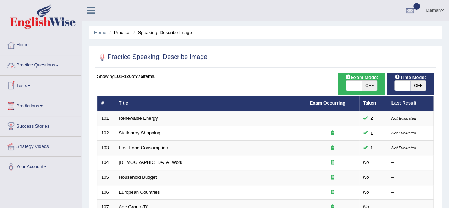
click at [38, 61] on link "Practice Questions" at bounding box center [40, 64] width 81 height 18
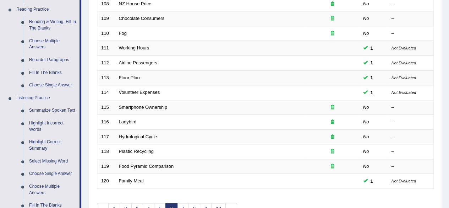
scroll to position [219, 0]
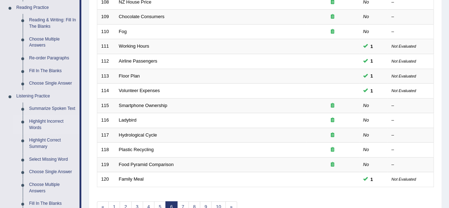
click at [37, 119] on link "Highlight Incorrect Words" at bounding box center [53, 124] width 54 height 19
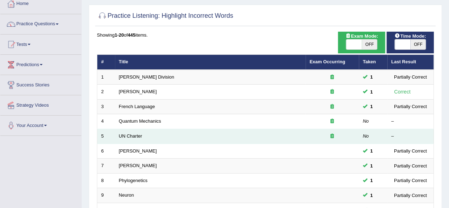
scroll to position [42, 0]
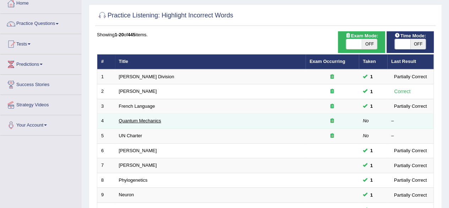
click at [130, 121] on link "Quantum Mechanics" at bounding box center [140, 120] width 42 height 5
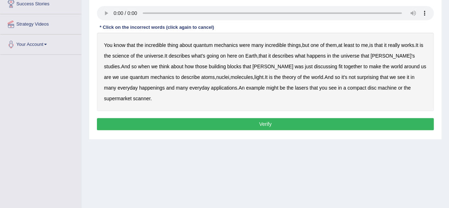
scroll to position [122, 0]
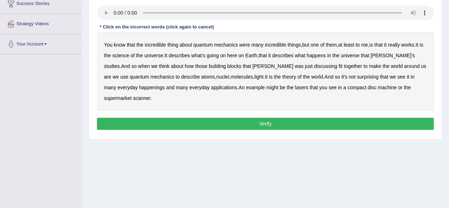
click at [129, 53] on b "science" at bounding box center [120, 56] width 17 height 6
click at [314, 66] on b "discussing" at bounding box center [325, 66] width 23 height 6
click at [139, 86] on b "happenings" at bounding box center [152, 87] width 26 height 6
click at [312, 117] on button "Verify" at bounding box center [265, 123] width 337 height 12
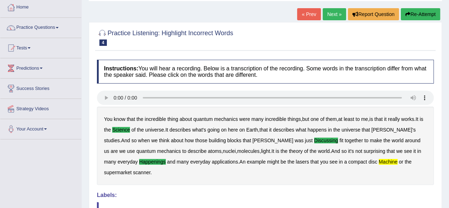
scroll to position [0, 0]
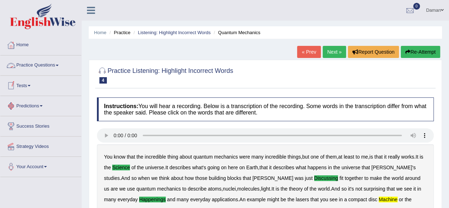
click at [44, 65] on link "Practice Questions" at bounding box center [40, 64] width 81 height 18
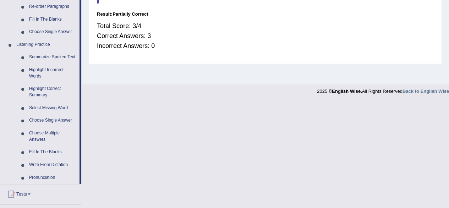
scroll to position [271, 0]
click at [45, 68] on link "Highlight Incorrect Words" at bounding box center [53, 72] width 54 height 19
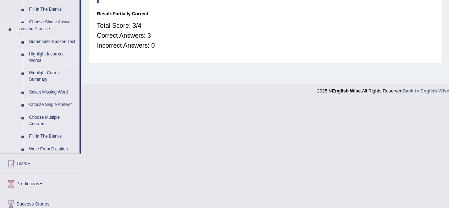
scroll to position [165, 0]
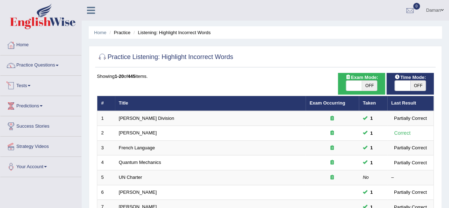
scroll to position [93, 0]
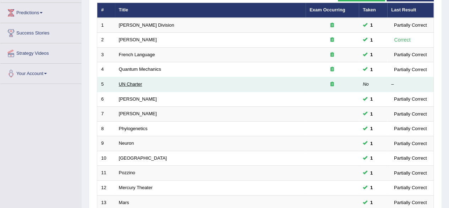
click at [126, 83] on link "UN Charter" at bounding box center [130, 83] width 23 height 5
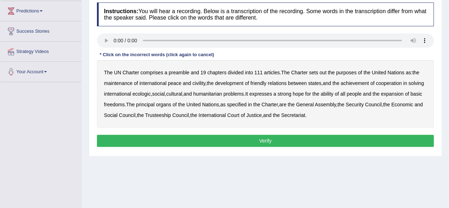
scroll to position [95, 0]
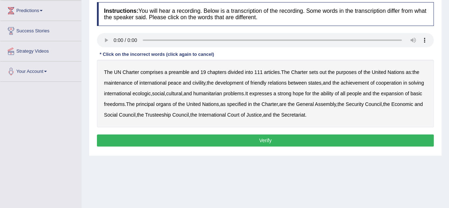
click at [323, 73] on b "out" at bounding box center [322, 72] width 7 height 6
click at [333, 93] on b "ability" at bounding box center [326, 93] width 13 height 6
click at [318, 139] on button "Verify" at bounding box center [265, 140] width 337 height 12
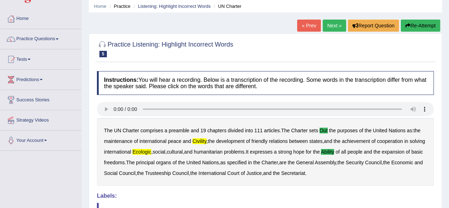
scroll to position [26, 0]
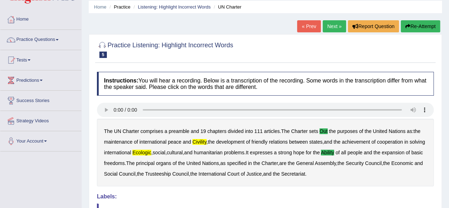
click at [329, 27] on link "Next »" at bounding box center [334, 26] width 23 height 12
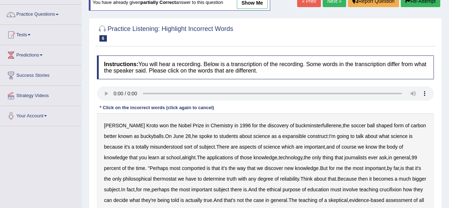
scroll to position [50, 0]
click at [32, 15] on link "Practice Questions" at bounding box center [40, 14] width 81 height 18
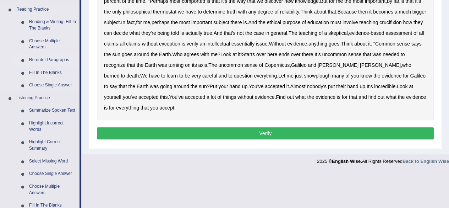
scroll to position [218, 0]
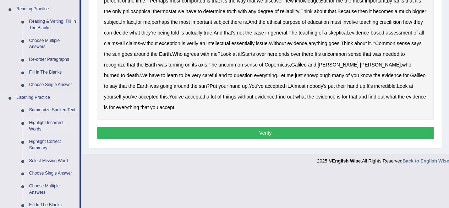
click at [42, 124] on link "Highlight Incorrect Words" at bounding box center [53, 125] width 54 height 19
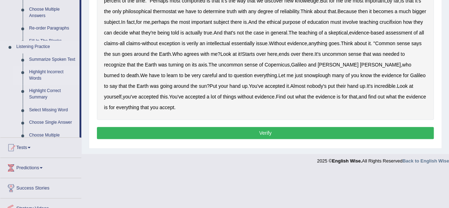
scroll to position [180, 0]
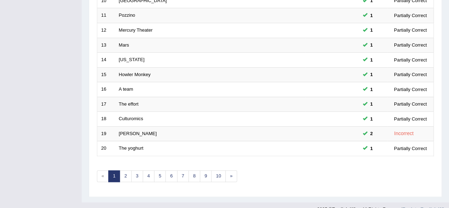
scroll to position [251, 0]
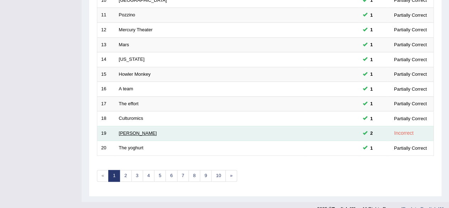
click at [125, 130] on link "McCarthy" at bounding box center [138, 132] width 38 height 5
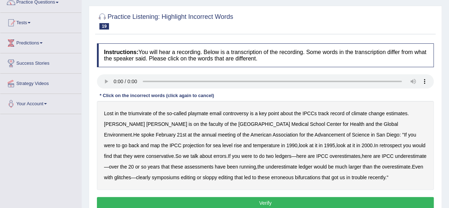
scroll to position [64, 0]
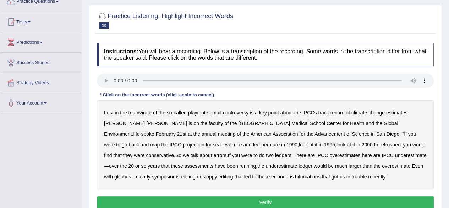
click at [135, 114] on b "triumvirate" at bounding box center [139, 113] width 23 height 6
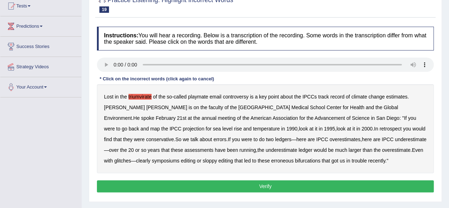
scroll to position [83, 0]
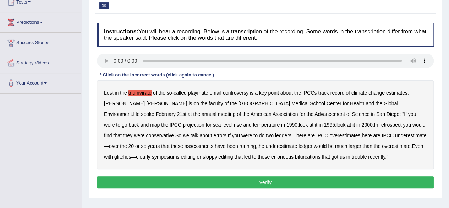
click at [174, 132] on b "conservative" at bounding box center [160, 135] width 28 height 6
drag, startPoint x: 312, startPoint y: 150, endPoint x: 374, endPoint y: 149, distance: 62.1
click at [374, 149] on div "Lost in the triumvirate of the so - called playmate email controversy is a key …" at bounding box center [265, 124] width 337 height 89
click at [180, 154] on b "symposiums" at bounding box center [166, 157] width 28 height 6
click at [281, 180] on button "Verify" at bounding box center [265, 182] width 337 height 12
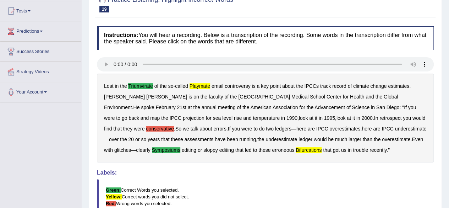
scroll to position [75, 0]
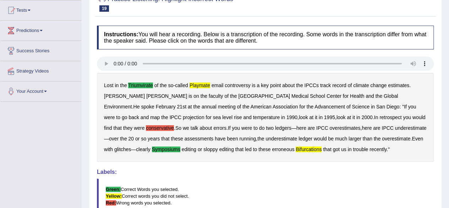
click at [174, 125] on b "conservative" at bounding box center [160, 128] width 28 height 6
click at [199, 85] on b "playmate" at bounding box center [200, 85] width 21 height 6
click at [296, 150] on b "bifurcations" at bounding box center [309, 149] width 26 height 6
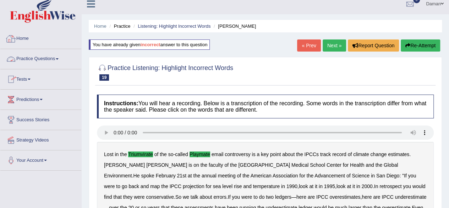
scroll to position [6, 0]
click at [33, 56] on link "Practice Questions" at bounding box center [40, 58] width 81 height 18
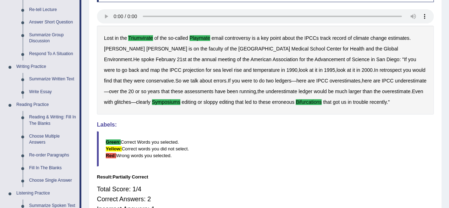
scroll to position [122, 0]
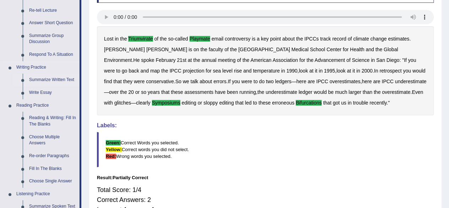
click at [52, 78] on link "Summarize Written Text" at bounding box center [53, 79] width 54 height 13
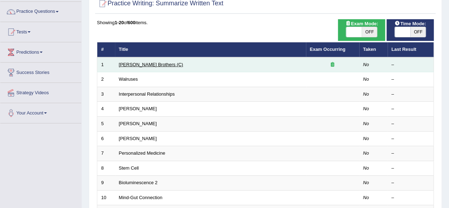
scroll to position [54, 0]
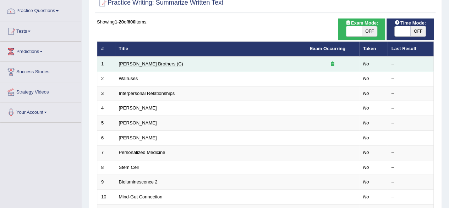
click at [137, 63] on link "[PERSON_NAME] Brothers (C)" at bounding box center [151, 63] width 64 height 5
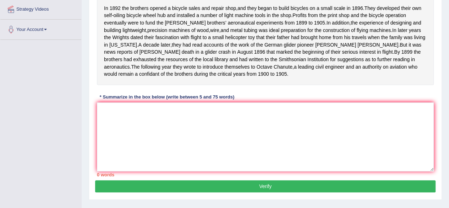
scroll to position [142, 0]
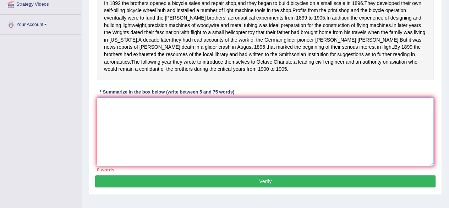
click at [174, 130] on textarea at bounding box center [265, 131] width 337 height 69
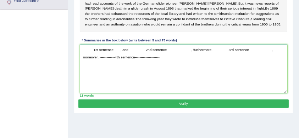
scroll to position [165, 0]
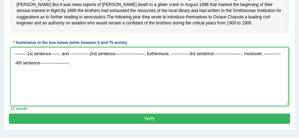
drag, startPoint x: 440, startPoint y: 0, endPoint x: 132, endPoint y: 82, distance: 318.4
click at [132, 82] on textarea "---------1st sentence------, and --------------2nd sentence--------------------…" at bounding box center [150, 77] width 278 height 59
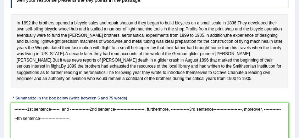
scroll to position [109, 0]
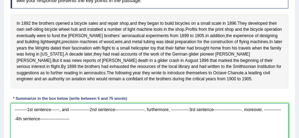
drag, startPoint x: 72, startPoint y: 122, endPoint x: 22, endPoint y: 111, distance: 51.1
click at [22, 111] on textarea "---------1st sentence------, and --------------2nd sentence--------------------…" at bounding box center [150, 133] width 278 height 59
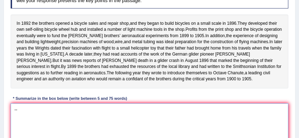
type textarea "-"
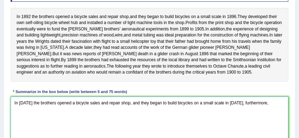
scroll to position [115, 0]
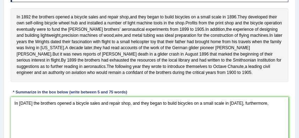
click at [85, 39] on div "In 1892 the brothers opened a bicycle sales and repair shop , and they began to…" at bounding box center [150, 45] width 278 height 74
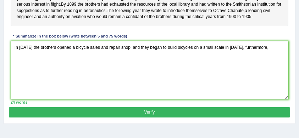
scroll to position [171, 0]
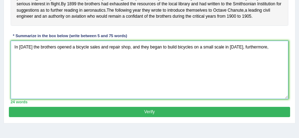
click at [262, 51] on textarea "In 1892 the brothers opened a bicycle sales and repair shop, and they began to …" at bounding box center [150, 70] width 278 height 59
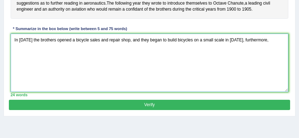
scroll to position [179, 0]
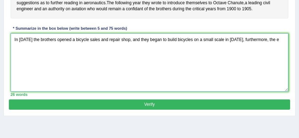
click at [210, 64] on textarea "In 1892 the brothers opened a bicycle sales and repair shop, and they began to …" at bounding box center [150, 62] width 278 height 59
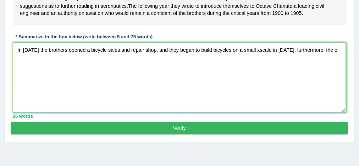
scroll to position [177, 0]
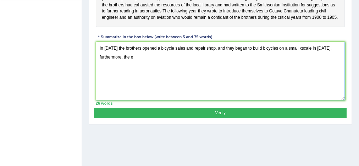
drag, startPoint x: 300, startPoint y: 90, endPoint x: 194, endPoint y: 99, distance: 106.1
click at [194, 99] on textarea "In 1892 the brothers opened a bicycle sales and repair shop, and they began to …" at bounding box center [220, 71] width 249 height 59
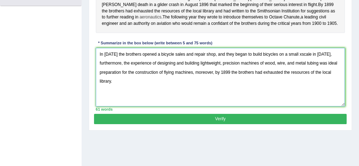
scroll to position [176, 0]
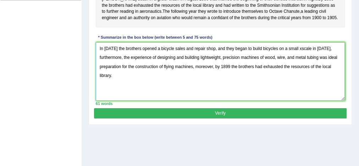
type textarea "In 1892 the brothers opened a bicycle sales and repair shop, and they began to …"
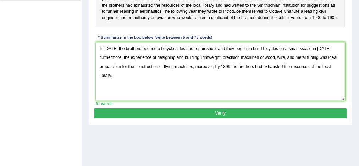
click at [216, 119] on button "Verify" at bounding box center [220, 113] width 252 height 10
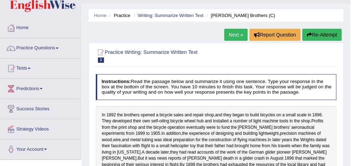
scroll to position [17, 0]
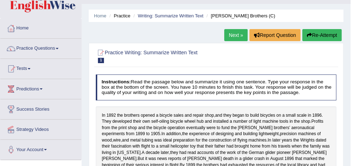
click at [38, 48] on link "Practice Questions" at bounding box center [40, 48] width 81 height 18
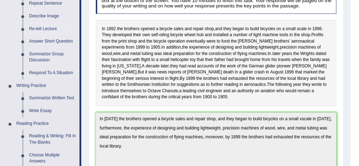
scroll to position [104, 0]
click at [47, 28] on link "Re-tell Lecture" at bounding box center [53, 28] width 54 height 13
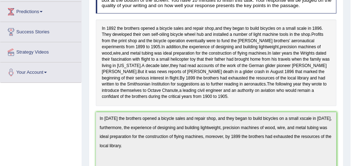
scroll to position [103, 0]
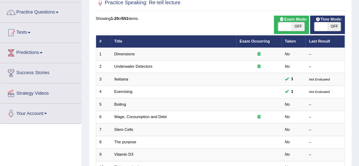
scroll to position [57, 0]
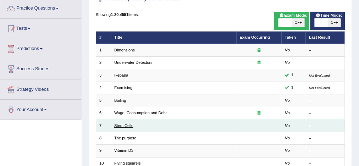
click at [128, 125] on link "Stem Cells" at bounding box center [123, 126] width 19 height 4
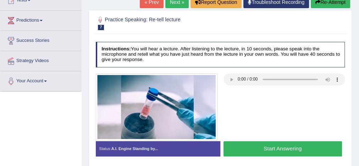
scroll to position [114, 0]
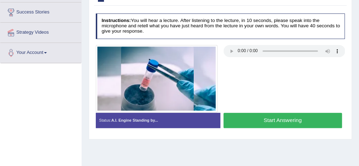
click at [245, 117] on button "Start Answering" at bounding box center [283, 120] width 119 height 15
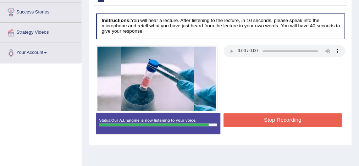
click at [263, 115] on button "Stop Recording" at bounding box center [283, 120] width 119 height 14
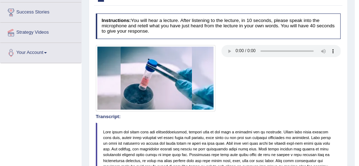
click at [239, 106] on div at bounding box center [218, 78] width 251 height 66
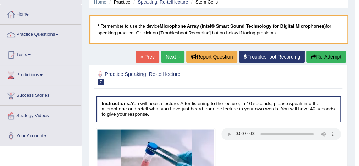
scroll to position [28, 0]
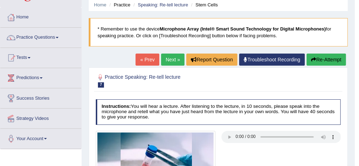
click at [170, 57] on link "Next »" at bounding box center [172, 60] width 23 height 12
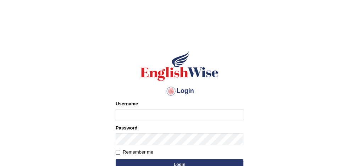
click at [174, 114] on input "Username" at bounding box center [180, 115] width 128 height 12
type input "[PERSON_NAME]"
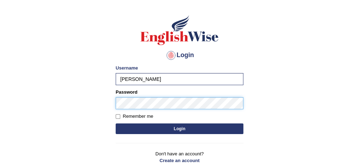
scroll to position [40, 0]
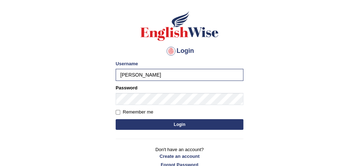
click at [176, 128] on button "Login" at bounding box center [180, 124] width 128 height 11
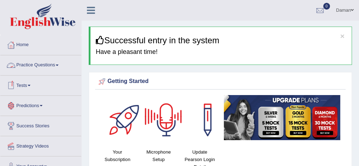
click at [46, 67] on link "Practice Questions" at bounding box center [40, 64] width 81 height 18
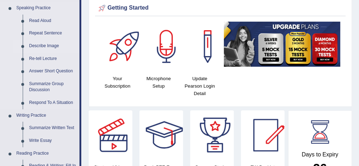
scroll to position [69, 0]
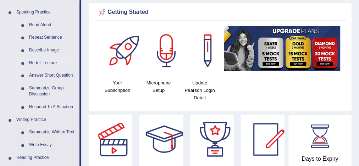
click at [45, 62] on link "Re-tell Lecture" at bounding box center [53, 63] width 54 height 13
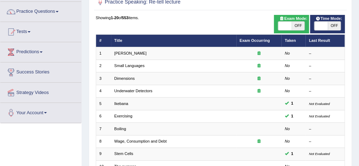
scroll to position [54, 0]
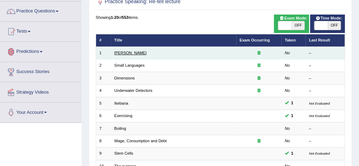
click at [126, 54] on link "[PERSON_NAME]" at bounding box center [130, 53] width 32 height 4
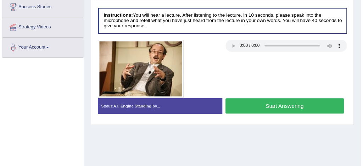
scroll to position [119, 0]
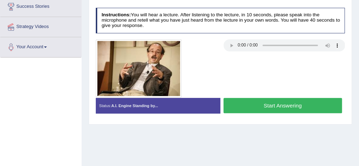
click at [253, 109] on button "Start Answering" at bounding box center [283, 105] width 119 height 15
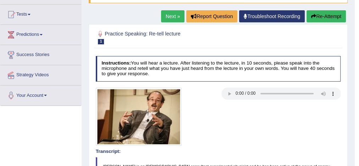
scroll to position [70, 0]
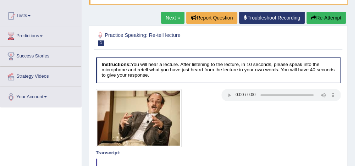
click at [169, 18] on link "Next »" at bounding box center [172, 18] width 23 height 12
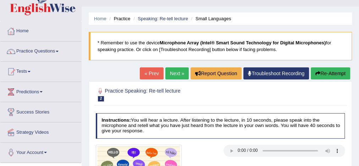
scroll to position [13, 0]
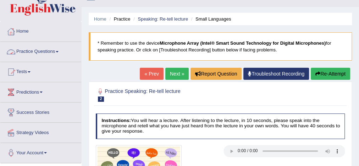
click at [45, 52] on link "Practice Questions" at bounding box center [40, 51] width 81 height 18
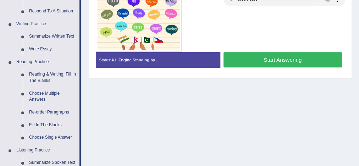
scroll to position [165, 0]
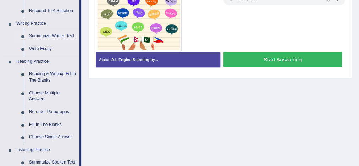
click at [50, 37] on link "Summarize Written Text" at bounding box center [53, 36] width 54 height 13
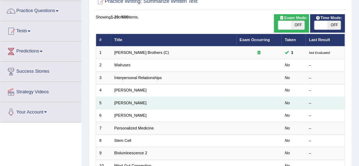
scroll to position [54, 0]
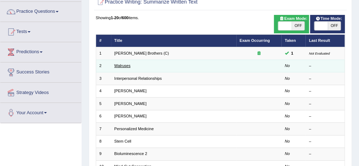
click at [126, 66] on link "Walruses" at bounding box center [122, 66] width 16 height 4
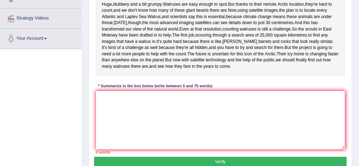
scroll to position [128, 0]
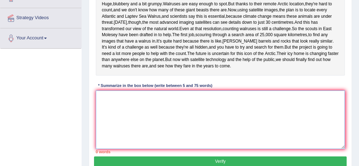
click at [111, 130] on textarea at bounding box center [220, 119] width 249 height 59
type textarea "T"
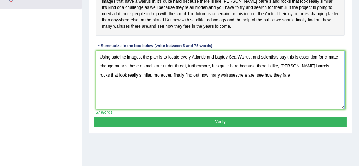
scroll to position [168, 0]
type textarea "Using satellite images, the plan is to locate every Atlantic and Laptev Sea Wal…"
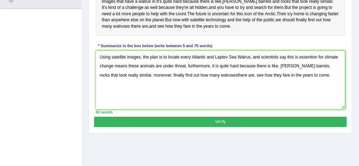
click at [234, 127] on button "Verify" at bounding box center [220, 122] width 252 height 10
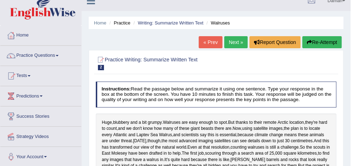
scroll to position [9, 0]
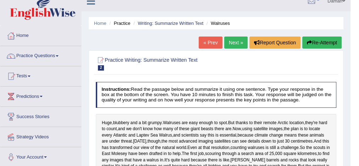
click at [234, 42] on link "Next »" at bounding box center [235, 43] width 23 height 12
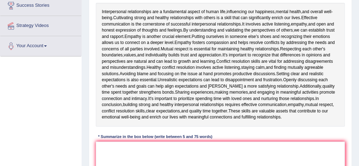
scroll to position [121, 0]
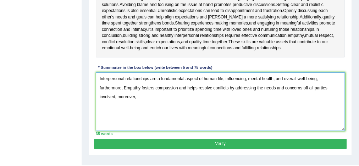
scroll to position [188, 0]
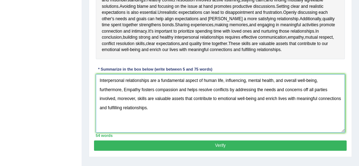
click at [323, 80] on textarea "Interpersonal relationships are a fundamental aspect of human life, influencing…" at bounding box center [220, 103] width 249 height 59
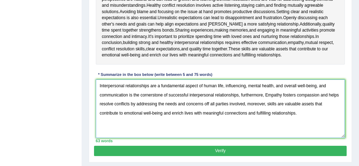
scroll to position [206, 0]
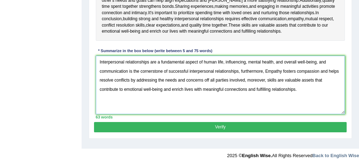
type textarea "Interpersonal relationships are a fundamental aspect of human life, influencing…"
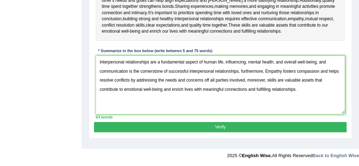
click at [263, 125] on button "Verify" at bounding box center [220, 127] width 252 height 10
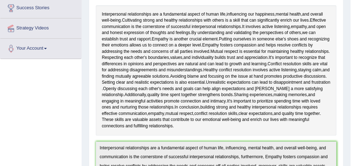
scroll to position [0, 0]
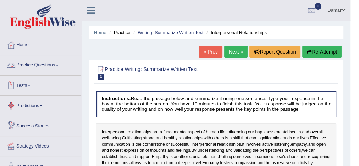
click at [50, 66] on link "Practice Questions" at bounding box center [40, 64] width 81 height 18
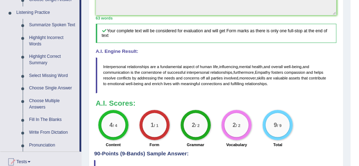
scroll to position [302, 0]
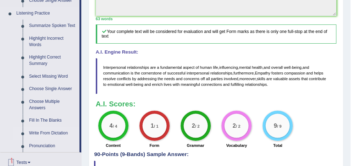
click at [47, 132] on link "Write From Dictation" at bounding box center [53, 133] width 54 height 13
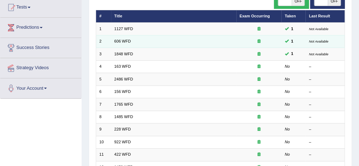
scroll to position [82, 0]
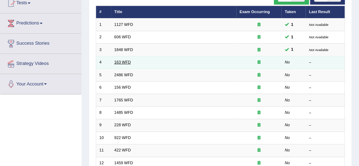
click at [125, 61] on link "163 WFD" at bounding box center [122, 62] width 17 height 4
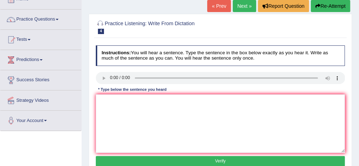
scroll to position [46, 0]
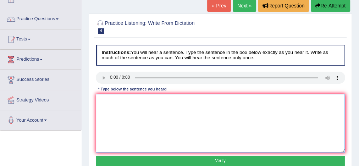
click at [106, 103] on textarea at bounding box center [220, 123] width 249 height 59
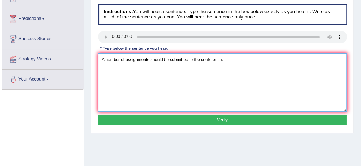
scroll to position [92, 0]
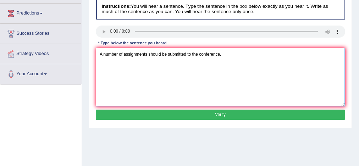
type textarea "A number of assignments should be submitted to the conference."
click at [136, 117] on button "Verify" at bounding box center [220, 115] width 249 height 10
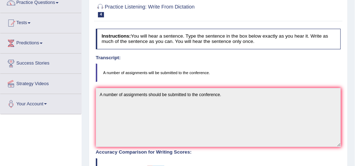
scroll to position [0, 0]
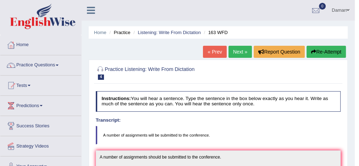
click at [239, 54] on link "Next »" at bounding box center [240, 52] width 23 height 12
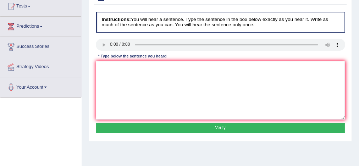
scroll to position [79, 0]
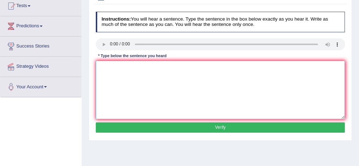
click at [104, 65] on textarea at bounding box center [220, 90] width 249 height 59
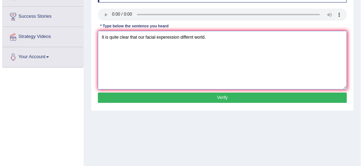
scroll to position [113, 0]
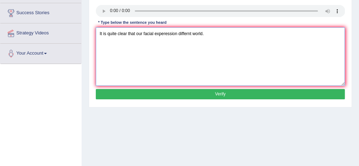
type textarea "It is quite clear that our facial experession differnt world."
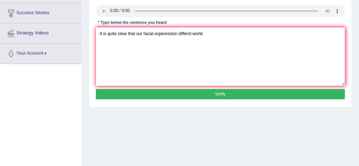
click at [155, 96] on button "Verify" at bounding box center [220, 94] width 249 height 10
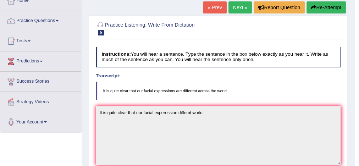
scroll to position [44, 0]
click at [240, 9] on link "Next »" at bounding box center [240, 7] width 23 height 12
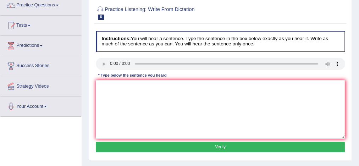
scroll to position [60, 0]
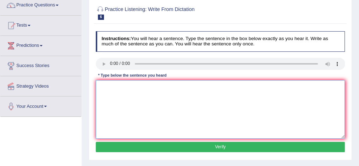
click at [101, 89] on textarea at bounding box center [220, 109] width 249 height 59
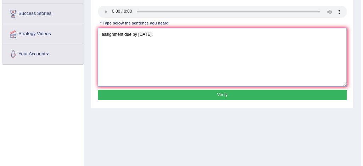
scroll to position [116, 0]
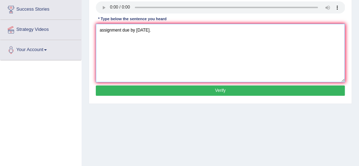
type textarea "assignment due by tomorrow."
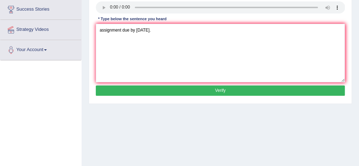
click at [125, 88] on button "Verify" at bounding box center [220, 91] width 249 height 10
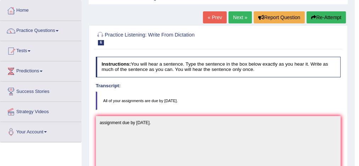
scroll to position [33, 0]
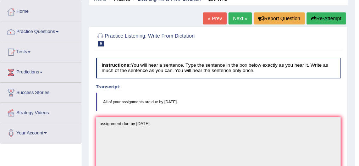
click at [239, 20] on link "Next »" at bounding box center [240, 18] width 23 height 12
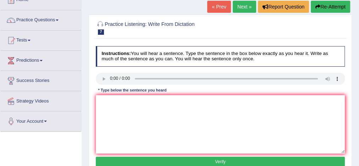
scroll to position [46, 0]
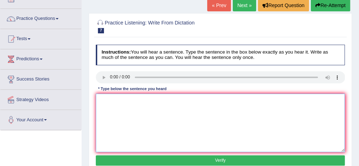
click at [100, 103] on textarea at bounding box center [220, 123] width 249 height 59
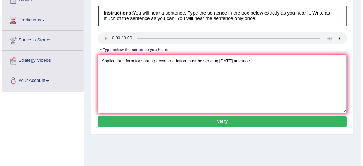
scroll to position [86, 0]
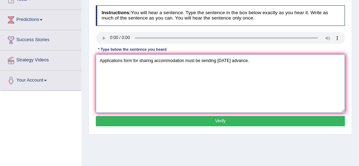
type textarea "Applications form for sharing accommodation must be sending in two months advan…"
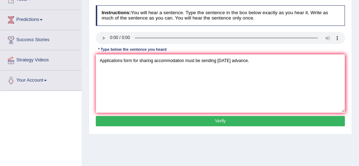
click at [125, 122] on button "Verify" at bounding box center [220, 121] width 249 height 10
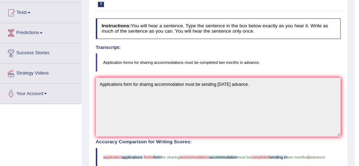
scroll to position [0, 0]
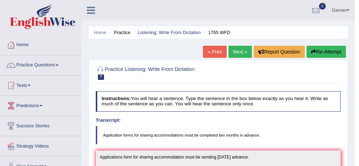
click at [237, 56] on link "Next »" at bounding box center [240, 52] width 23 height 12
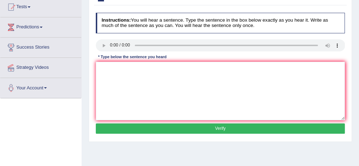
scroll to position [79, 0]
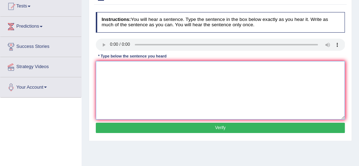
click at [103, 73] on textarea at bounding box center [220, 90] width 249 height 59
click at [135, 67] on textarea "Course work gives students" at bounding box center [220, 90] width 249 height 59
click at [154, 67] on textarea "Course work give students" at bounding box center [220, 90] width 249 height 59
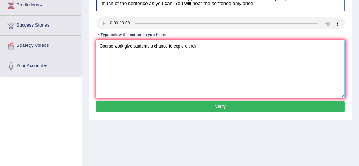
scroll to position [101, 0]
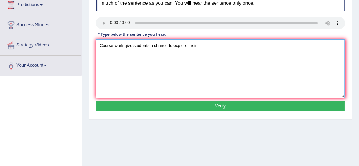
type textarea "Course work give students a chance to explore their"
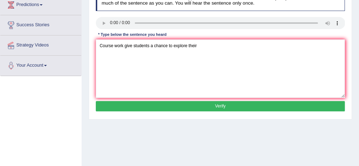
click at [185, 106] on button "Verify" at bounding box center [220, 106] width 249 height 10
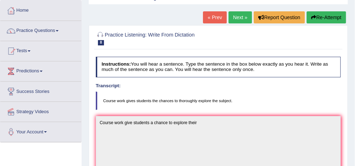
scroll to position [0, 0]
